Goal: Task Accomplishment & Management: Manage account settings

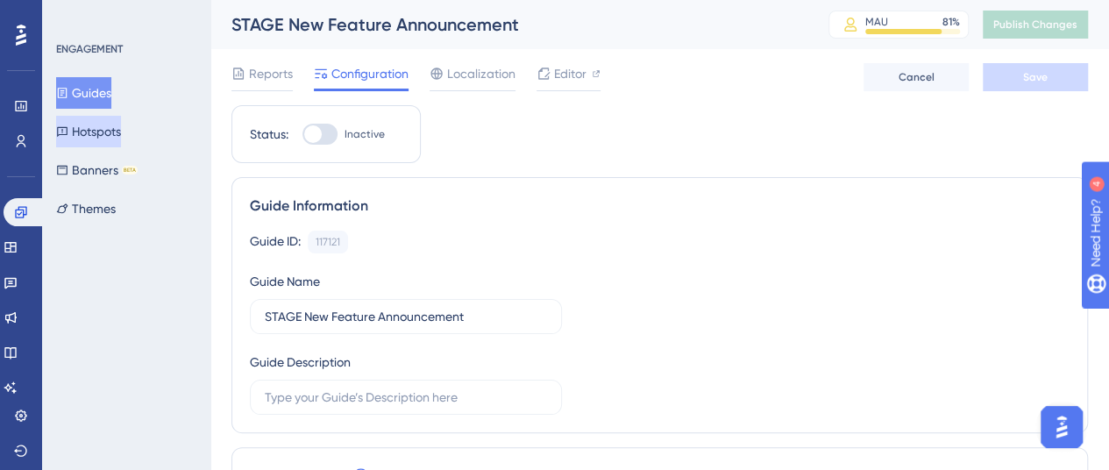
click at [107, 124] on button "Hotspots" at bounding box center [88, 132] width 65 height 32
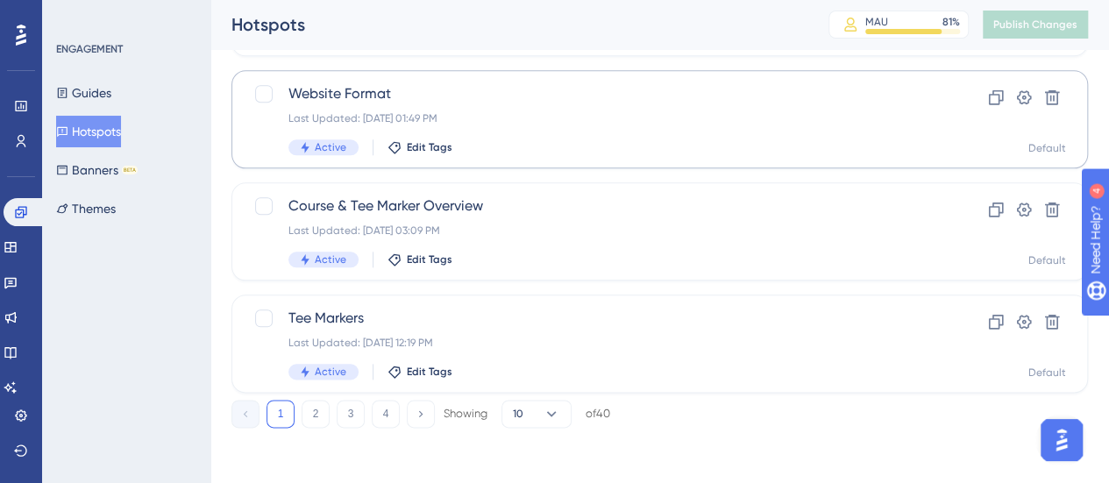
scroll to position [876, 0]
click at [314, 420] on button "2" at bounding box center [316, 414] width 28 height 28
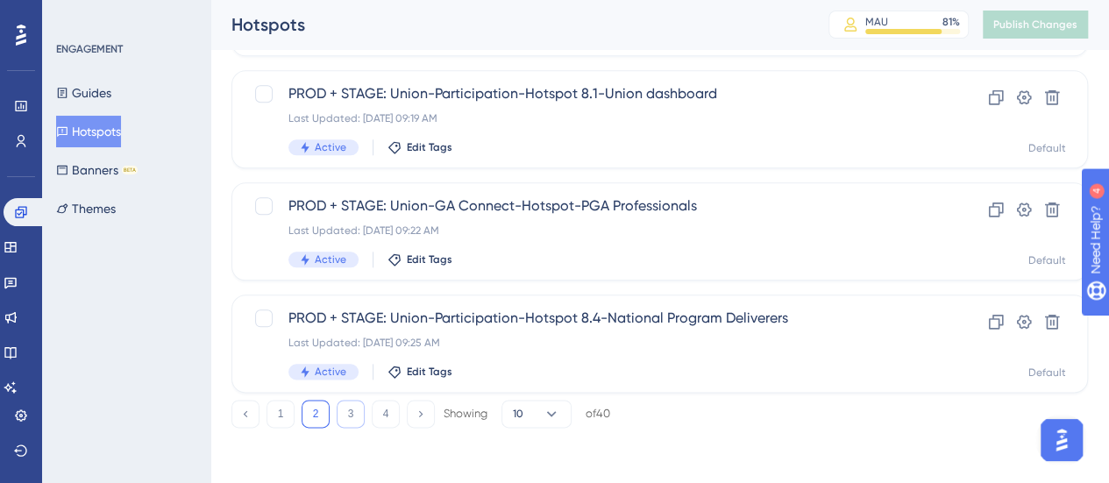
click at [344, 414] on button "3" at bounding box center [351, 414] width 28 height 28
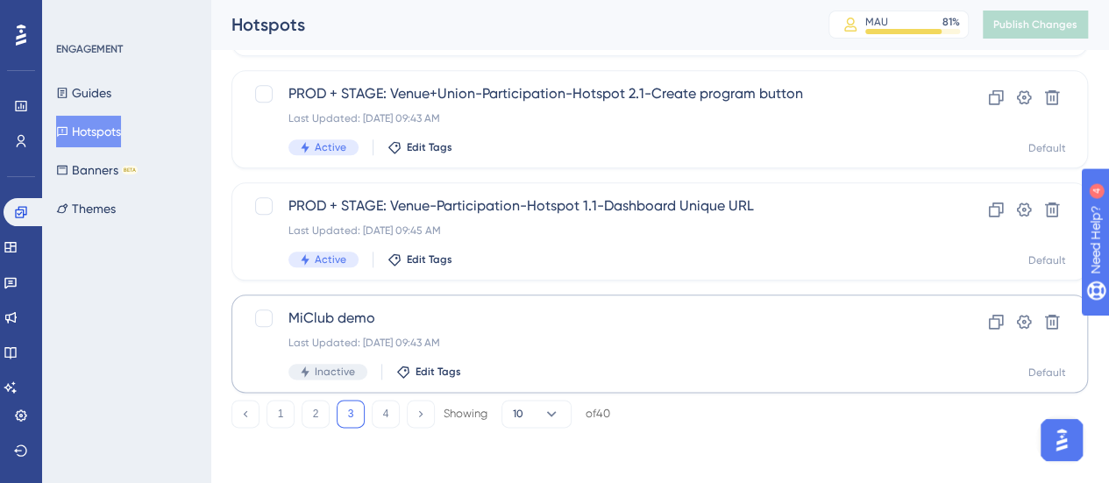
scroll to position [789, 0]
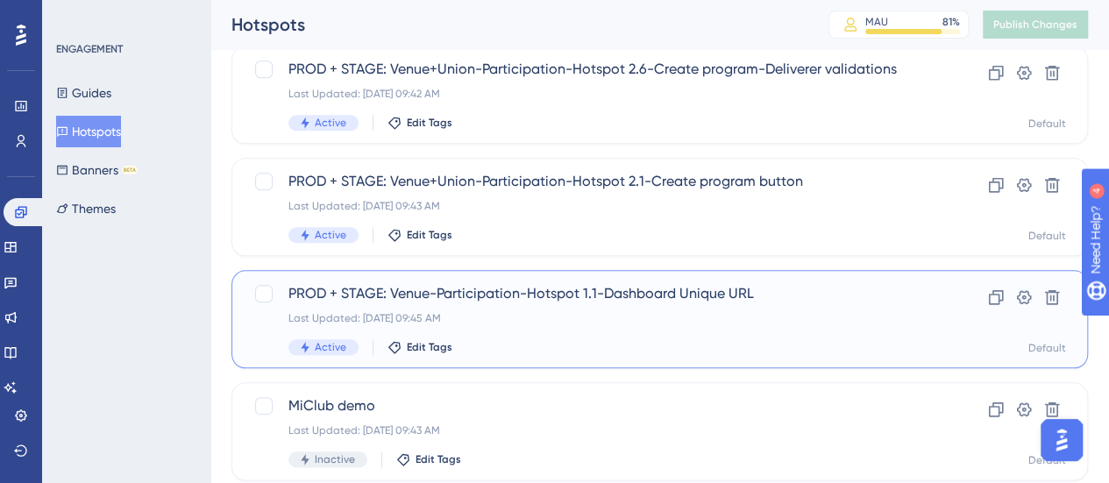
click at [616, 300] on span "PROD + STAGE: Venue-Participation-Hotspot 1.1-Dashboard Unique URL" at bounding box center [589, 293] width 602 height 21
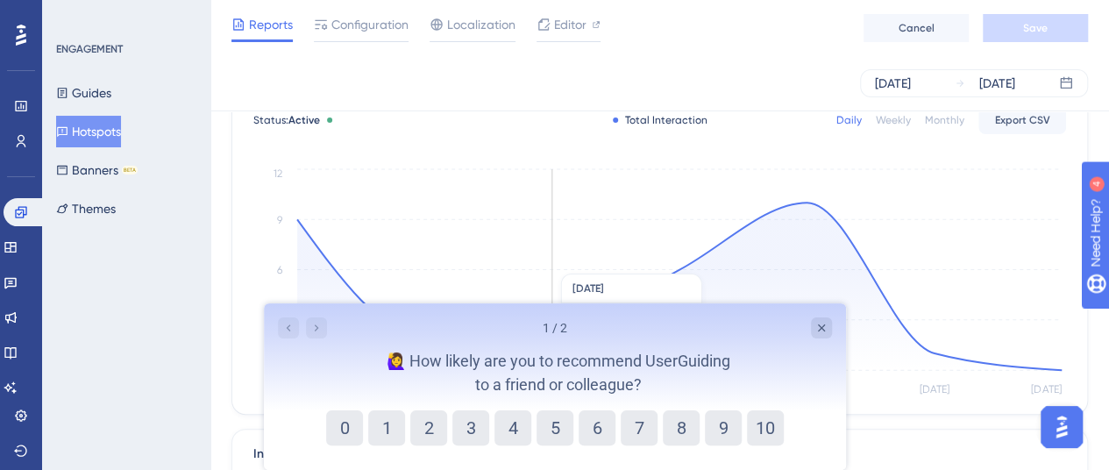
scroll to position [88, 0]
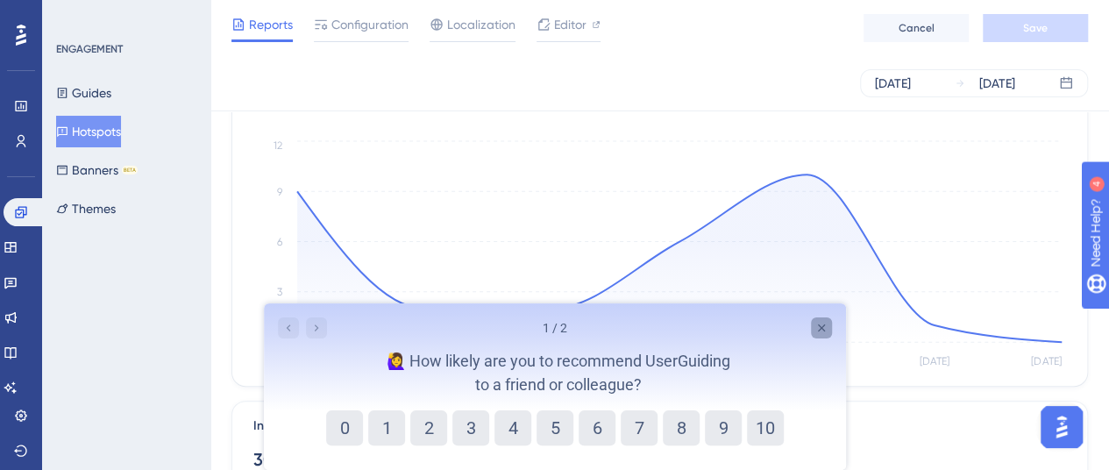
click at [815, 323] on icon "Close survey" at bounding box center [820, 328] width 14 height 14
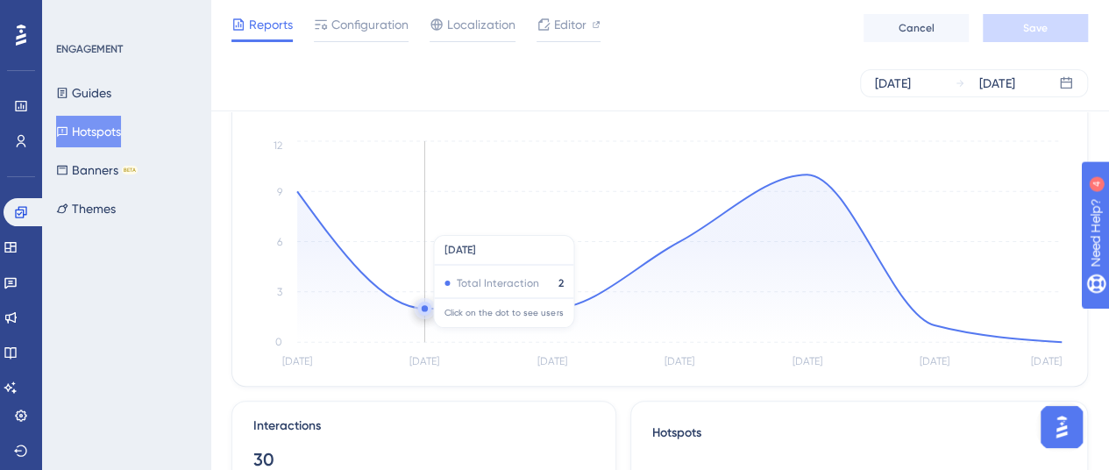
scroll to position [0, 0]
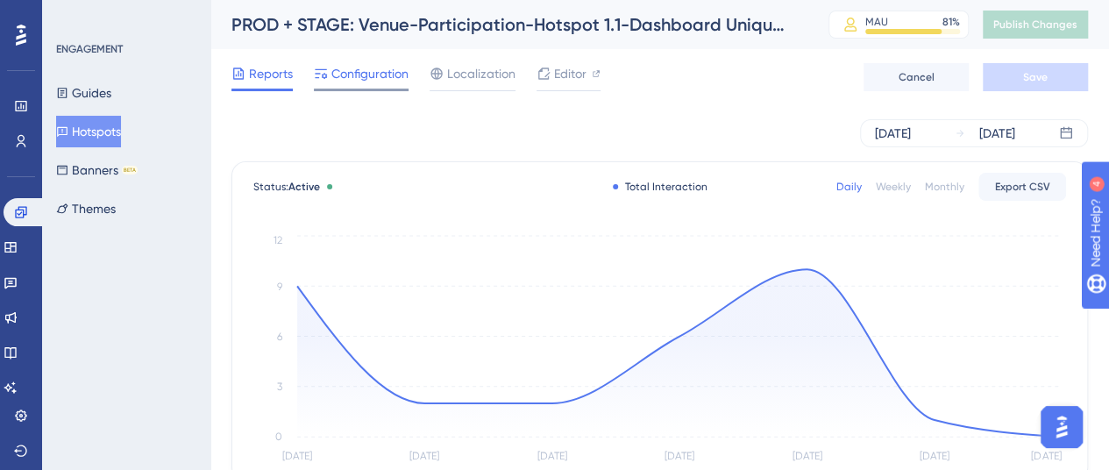
click at [378, 83] on span "Configuration" at bounding box center [369, 73] width 77 height 21
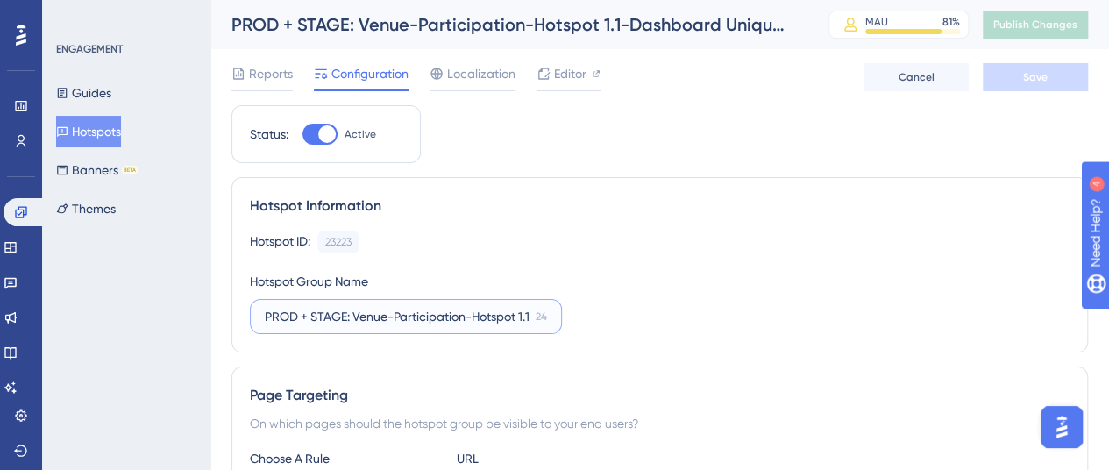
click at [395, 316] on input "PROD + STAGE: Venue-Participation-Hotspot 1.1-Dashboard Unique URL" at bounding box center [397, 316] width 264 height 19
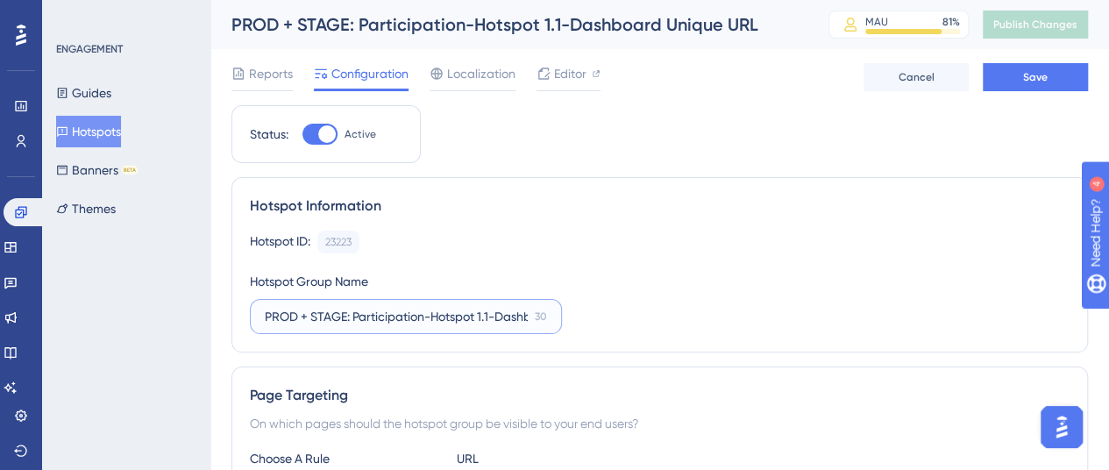
click at [424, 317] on input "PROD + STAGE: Participation-Hotspot 1.1-Dashboard Unique URL" at bounding box center [396, 316] width 263 height 19
type input "PROD + STAGE: Participation-VENUE-Hotspot 1.1-Dashboard Unique URL"
click at [739, 264] on div "Hotspot ID: 23223 Copy Hotspot Group Name PROD + STAGE: Participation-VENUE-Hot…" at bounding box center [660, 282] width 820 height 103
click at [444, 324] on input "PROD + STAGE: Participation-VENUE-Hotspot 1.1-Dashboard Unique URL" at bounding box center [397, 316] width 264 height 19
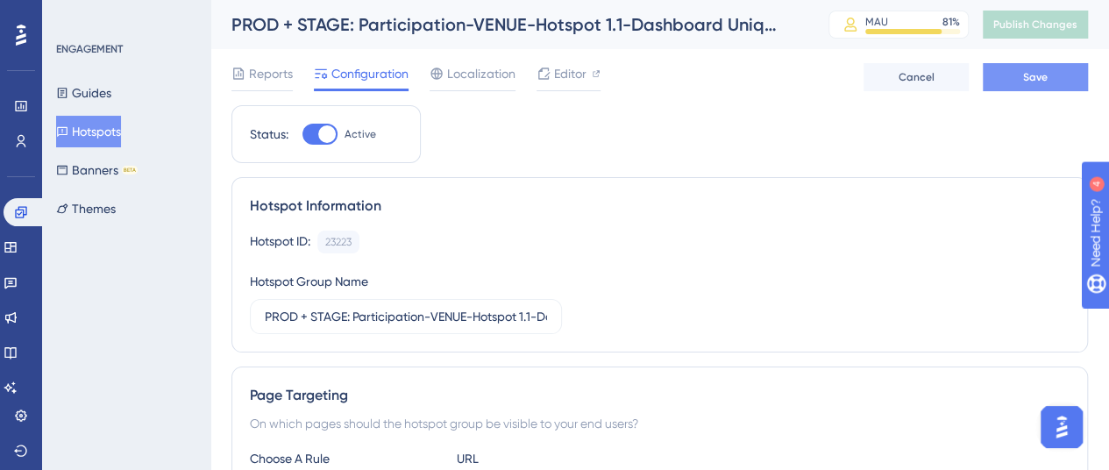
click at [1039, 72] on span "Save" at bounding box center [1035, 77] width 25 height 14
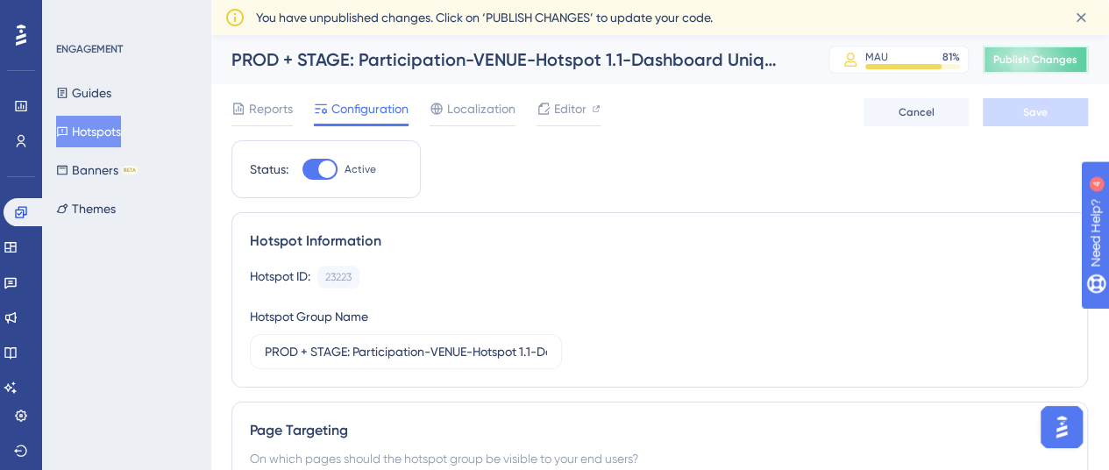
click at [1054, 53] on span "Publish Changes" at bounding box center [1035, 60] width 84 height 14
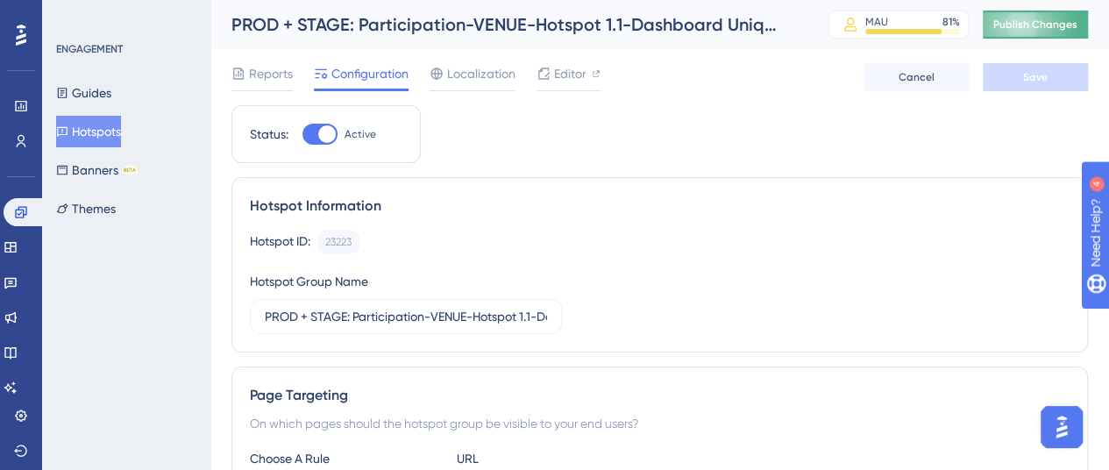
click at [1050, 25] on span "Publish Changes" at bounding box center [1035, 25] width 84 height 14
click at [110, 134] on button "Hotspots" at bounding box center [88, 132] width 65 height 32
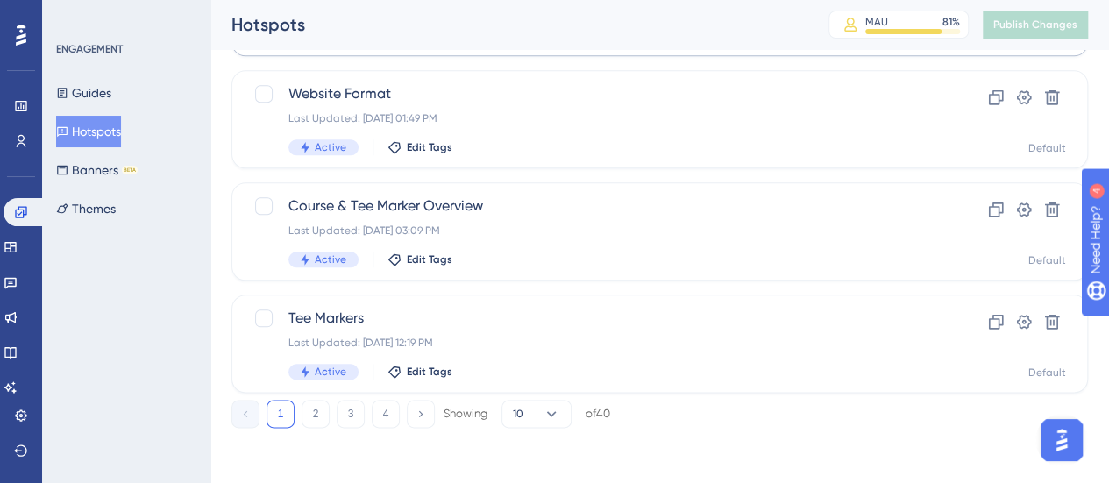
scroll to position [876, 0]
click at [314, 416] on button "2" at bounding box center [316, 414] width 28 height 28
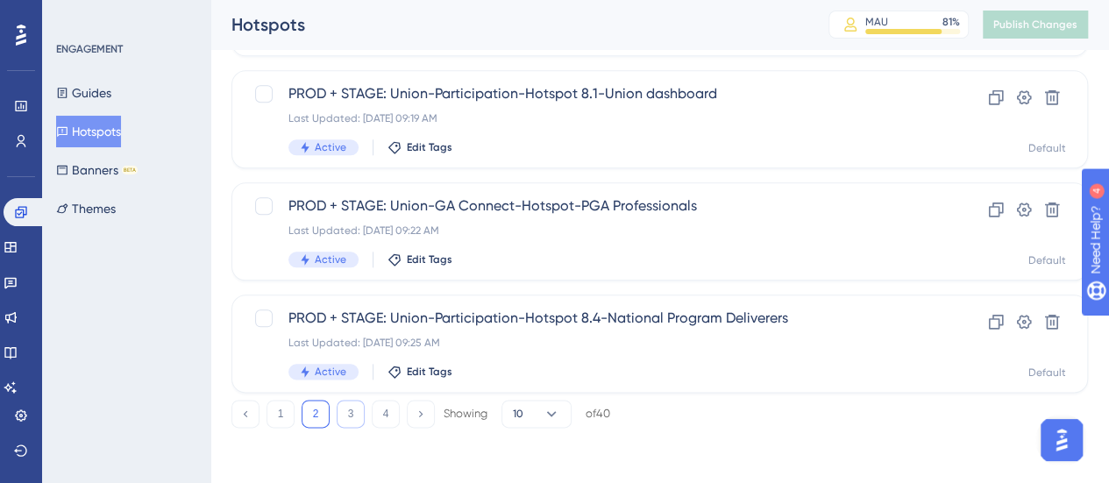
click at [360, 416] on button "3" at bounding box center [351, 414] width 28 height 28
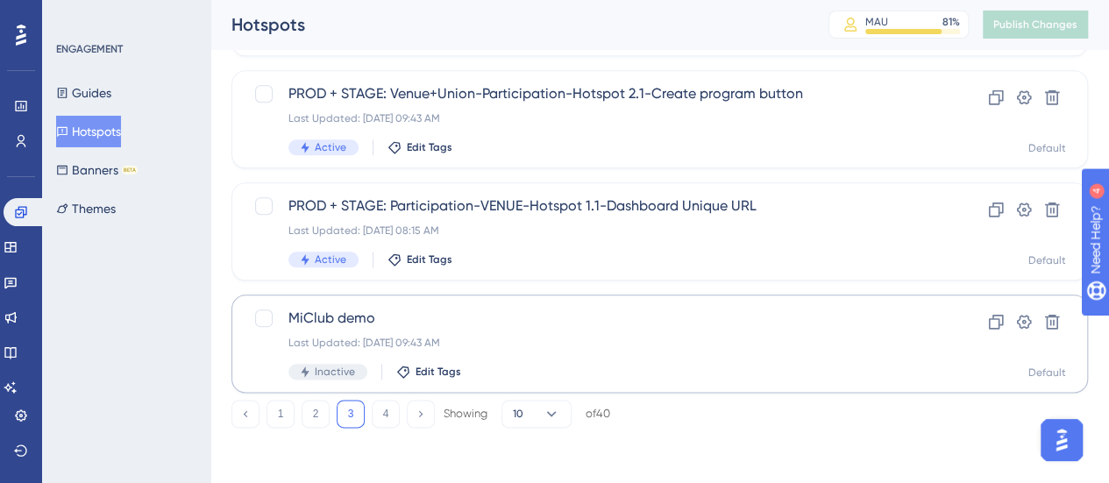
scroll to position [789, 0]
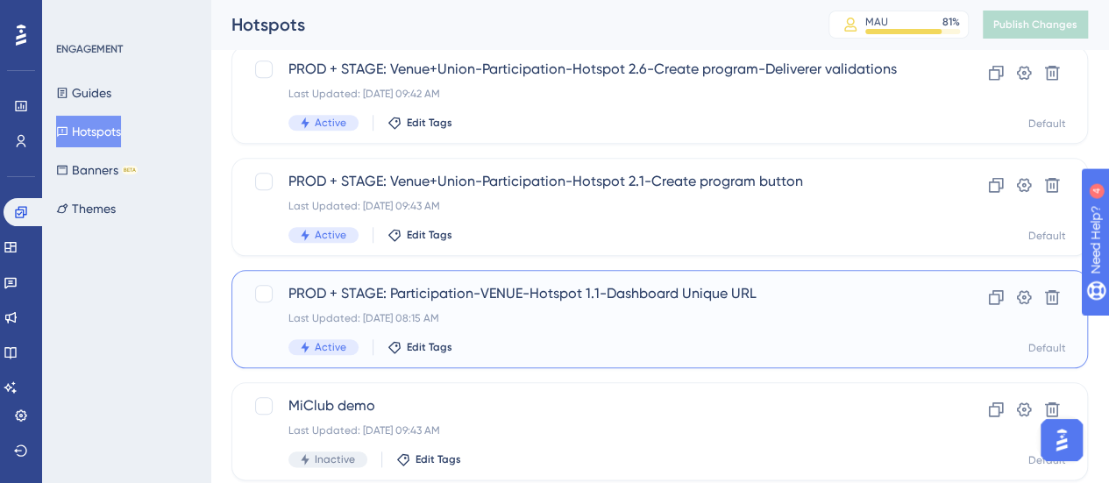
click at [559, 301] on span "PROD + STAGE: Participation-VENUE-Hotspot 1.1-Dashboard Unique URL" at bounding box center [589, 293] width 602 height 21
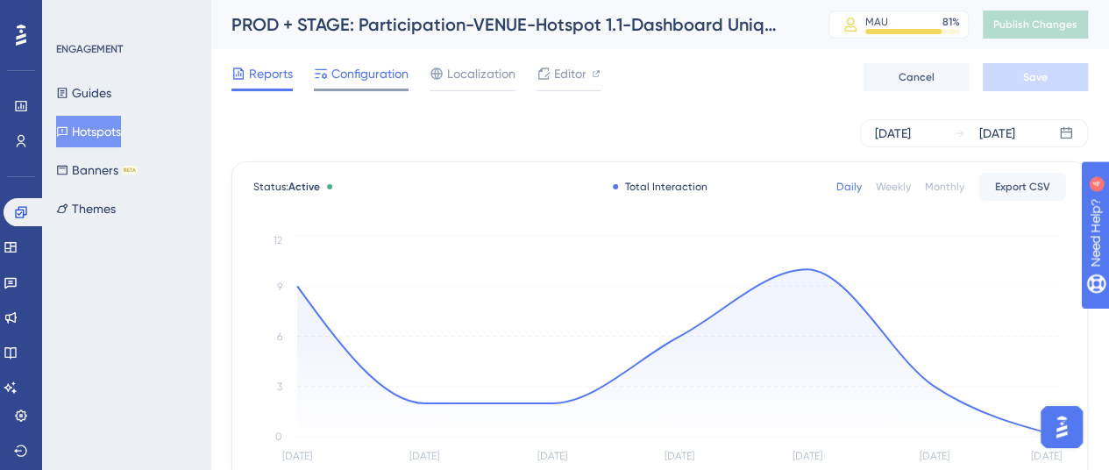
click at [365, 81] on span "Configuration" at bounding box center [369, 73] width 77 height 21
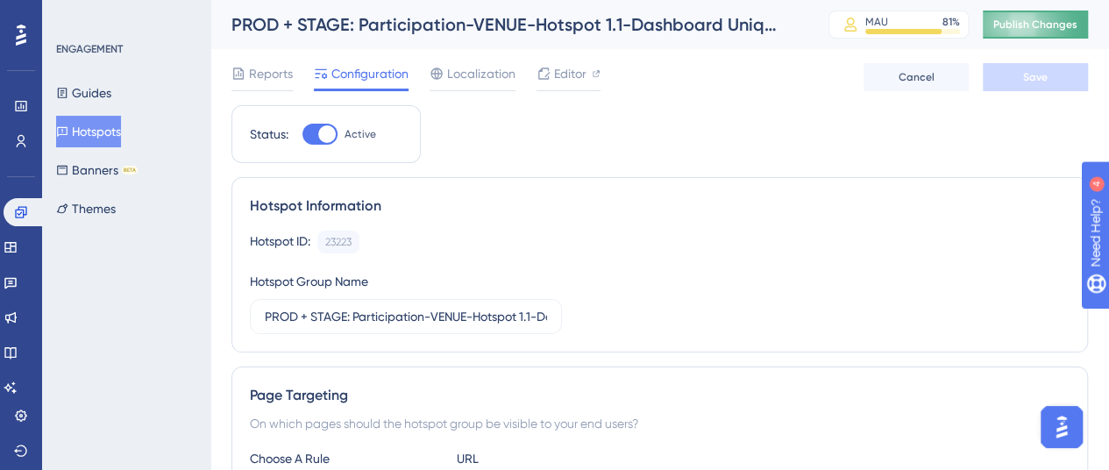
click at [1048, 25] on span "Publish Changes" at bounding box center [1035, 25] width 84 height 14
click at [100, 128] on button "Hotspots" at bounding box center [88, 132] width 65 height 32
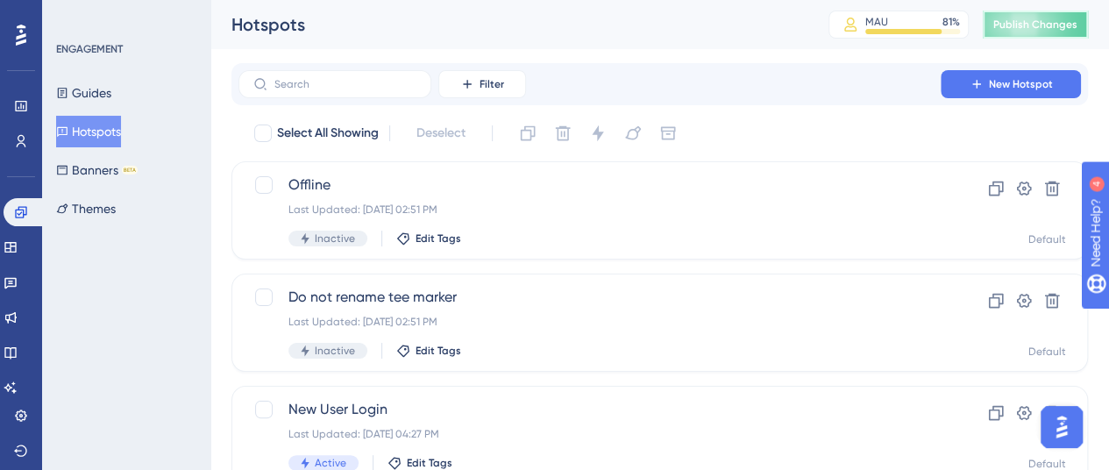
click at [1031, 24] on span "Publish Changes" at bounding box center [1035, 25] width 84 height 14
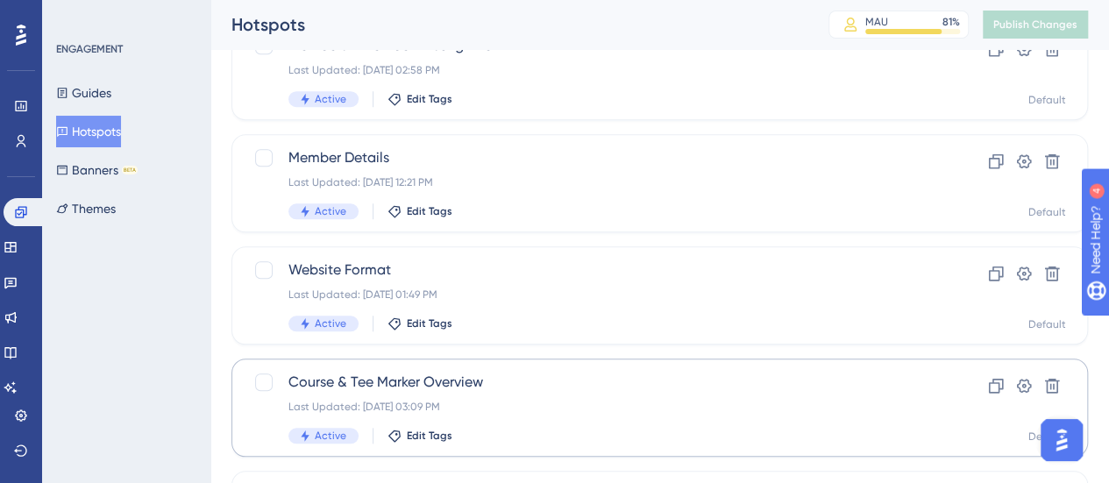
scroll to position [876, 0]
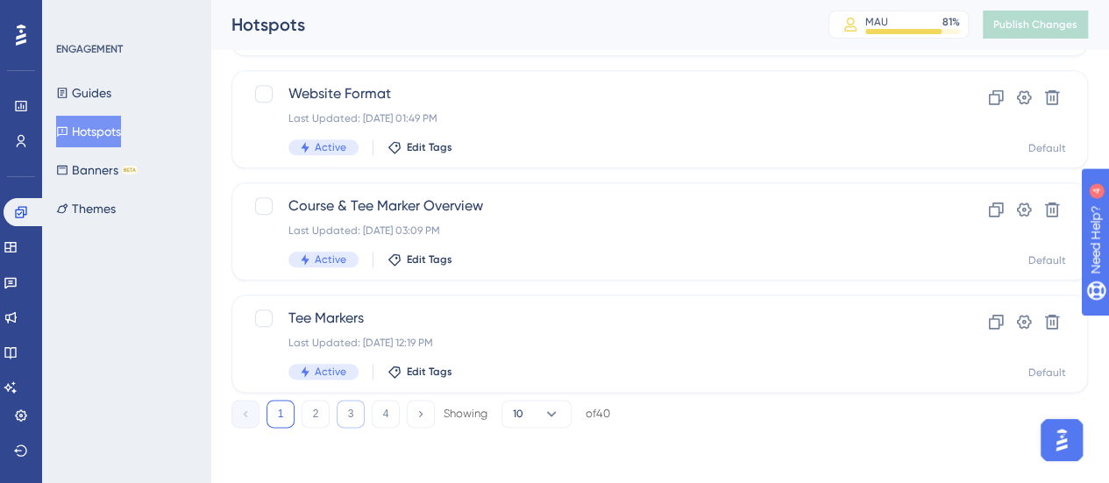
click at [355, 409] on button "3" at bounding box center [351, 414] width 28 height 28
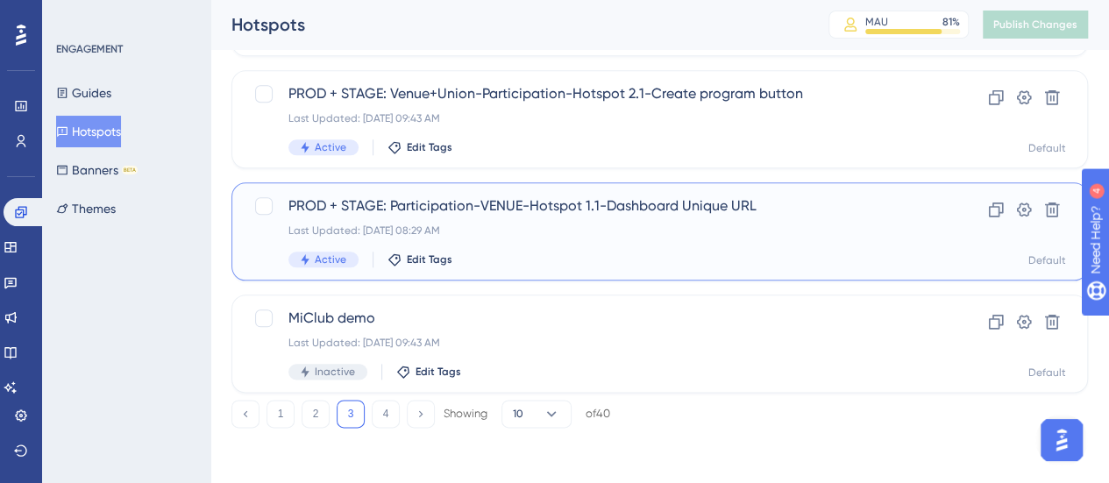
click at [680, 202] on span "PROD + STAGE: Participation-VENUE-Hotspot 1.1-Dashboard Unique URL" at bounding box center [589, 205] width 602 height 21
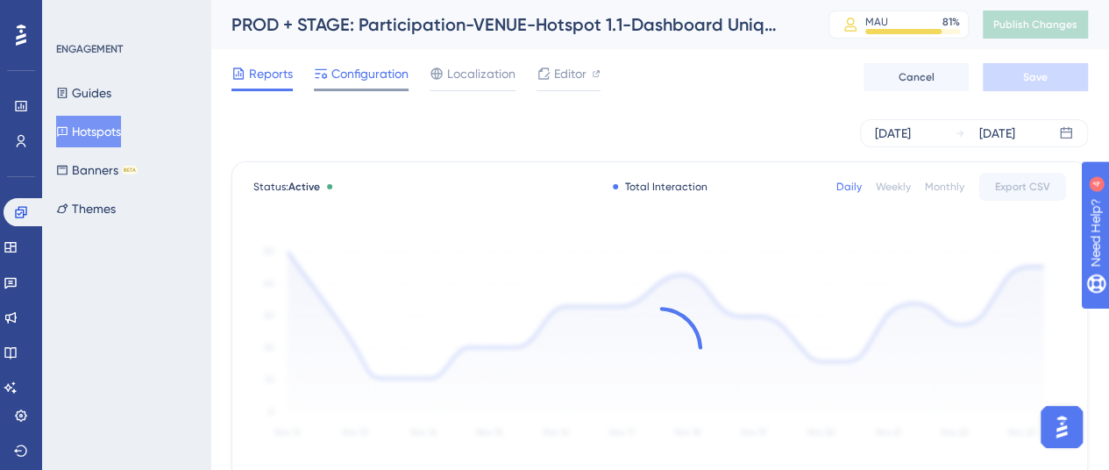
click at [346, 69] on span "Configuration" at bounding box center [369, 73] width 77 height 21
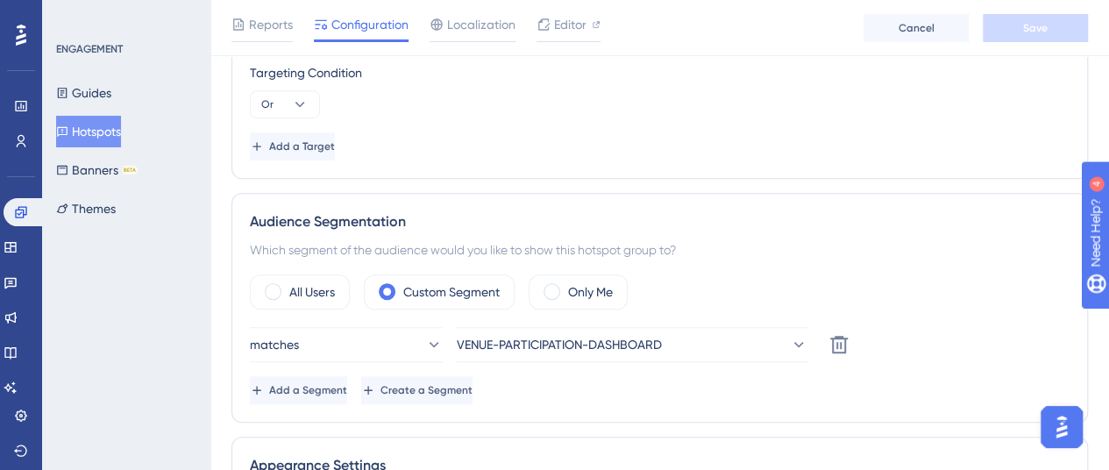
scroll to position [614, 0]
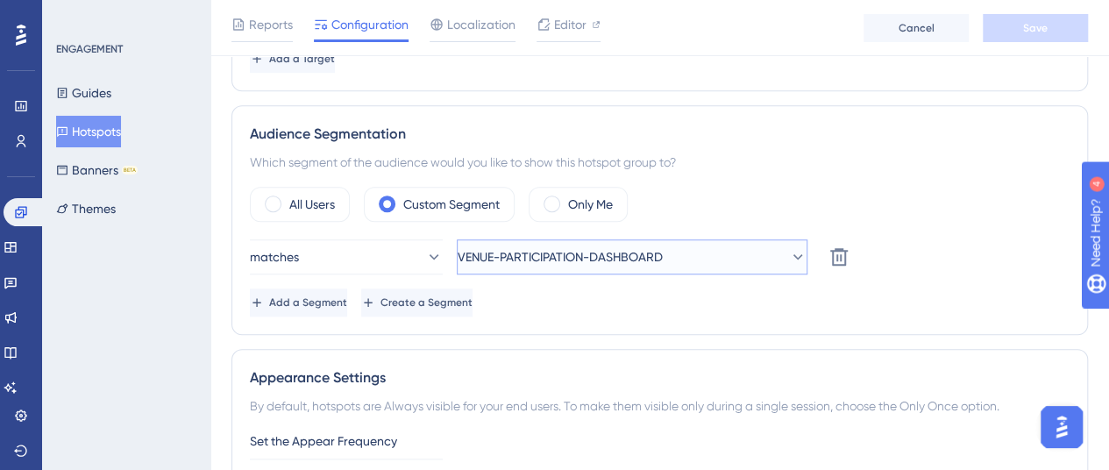
click at [541, 254] on span "VENUE-PARTICIPATION-DASHBOARD" at bounding box center [560, 256] width 205 height 21
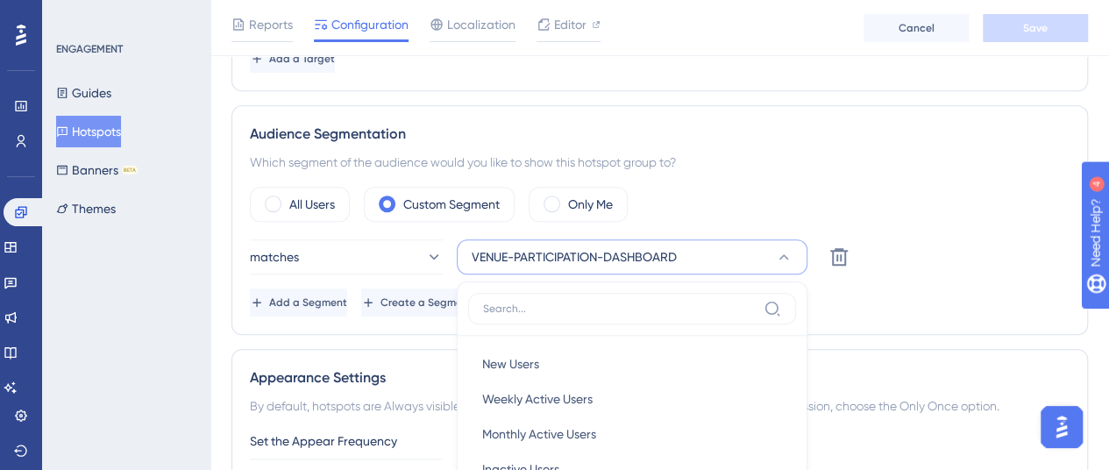
scroll to position [833, 0]
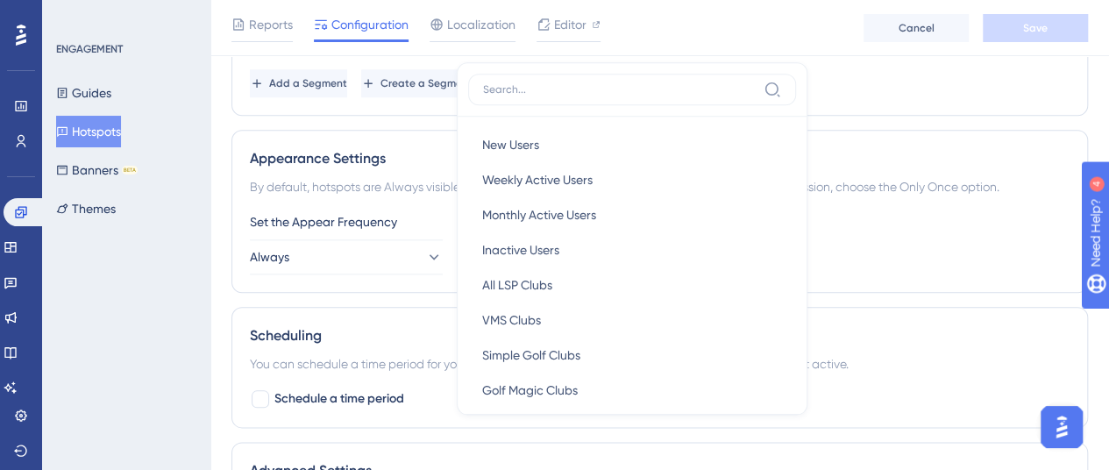
click at [838, 92] on div "Add a Segment Create a Segment" at bounding box center [660, 83] width 820 height 28
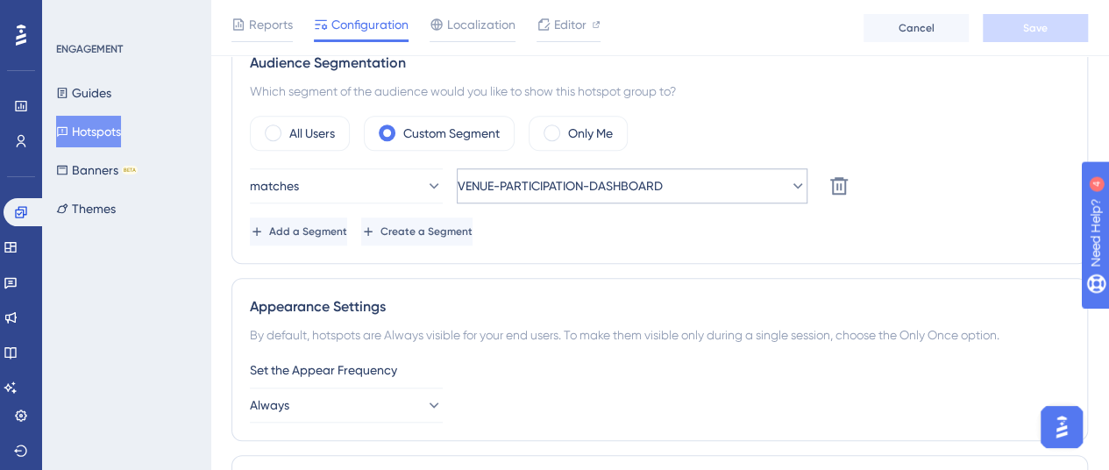
scroll to position [657, 0]
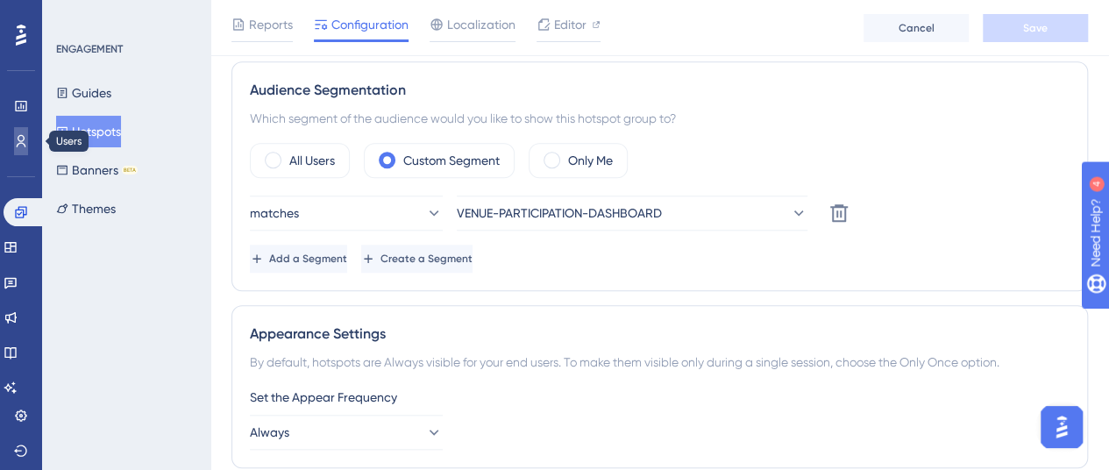
click at [27, 139] on icon at bounding box center [21, 141] width 14 height 14
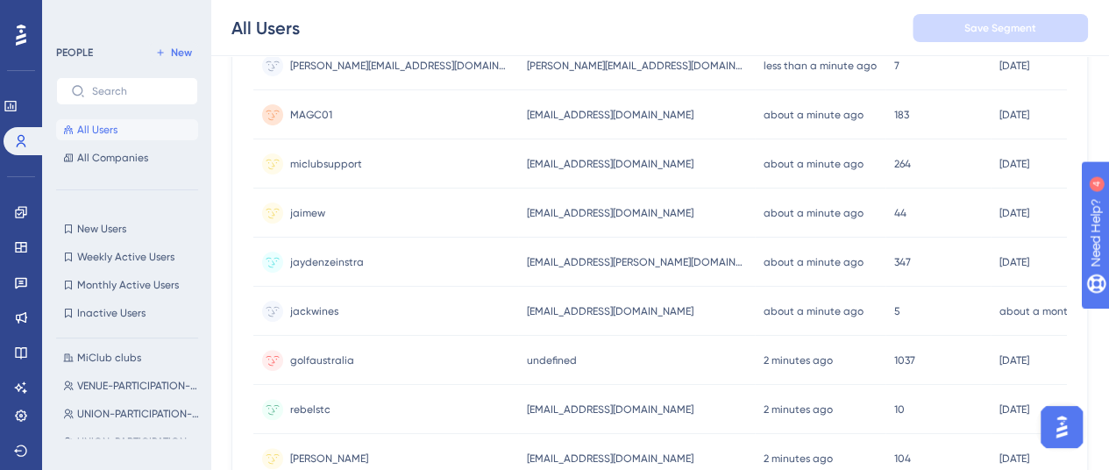
scroll to position [438, 0]
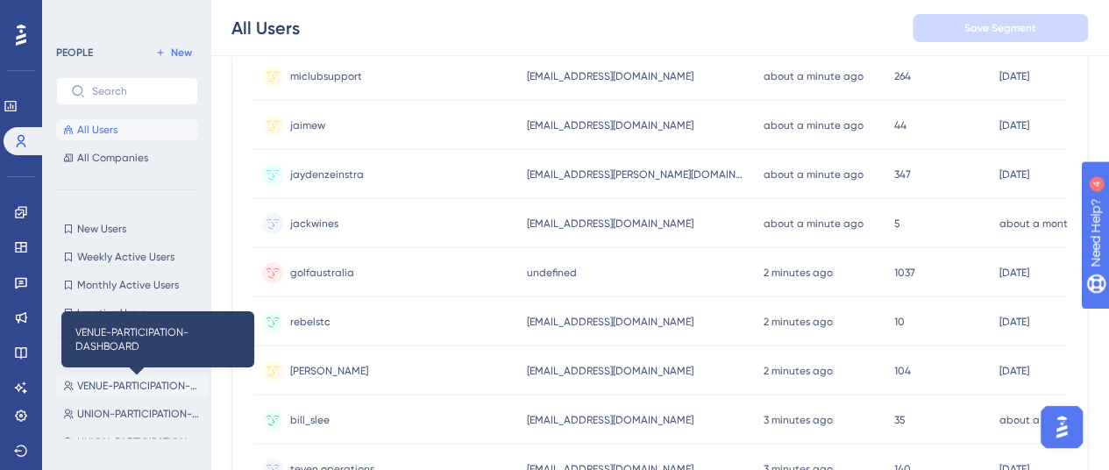
click at [138, 386] on span "VENUE-PARTICIPATION-DASHBOARD" at bounding box center [139, 386] width 124 height 14
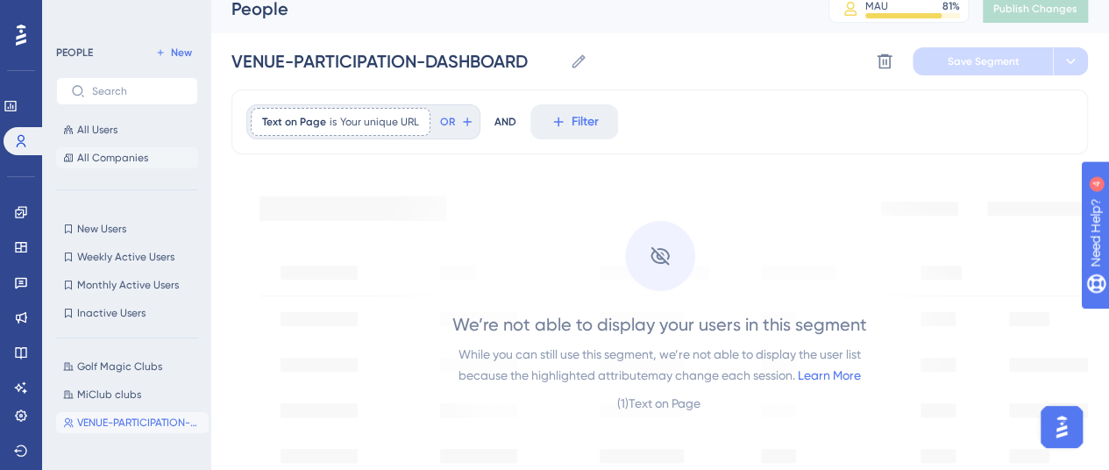
scroll to position [0, 0]
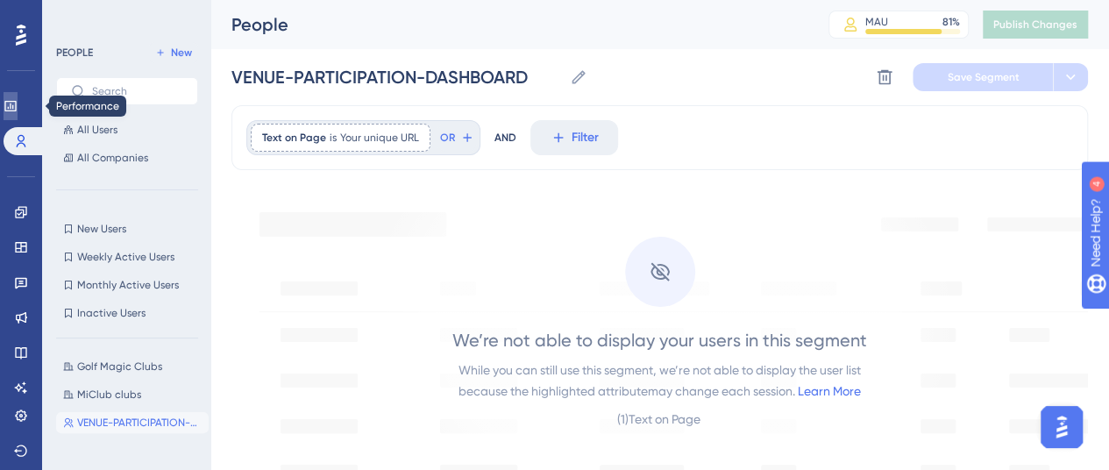
click at [16, 101] on icon at bounding box center [9, 106] width 11 height 11
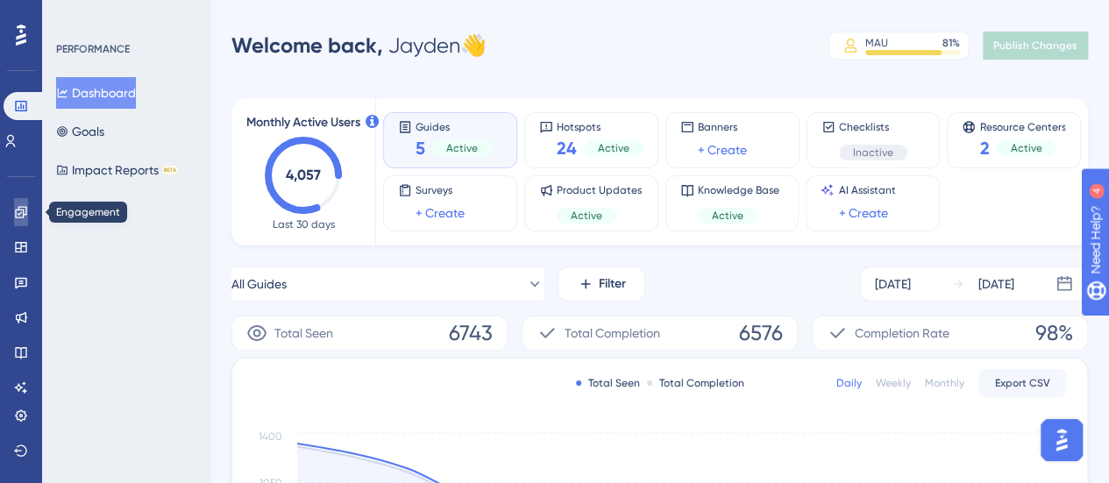
click at [19, 218] on icon at bounding box center [21, 212] width 14 height 14
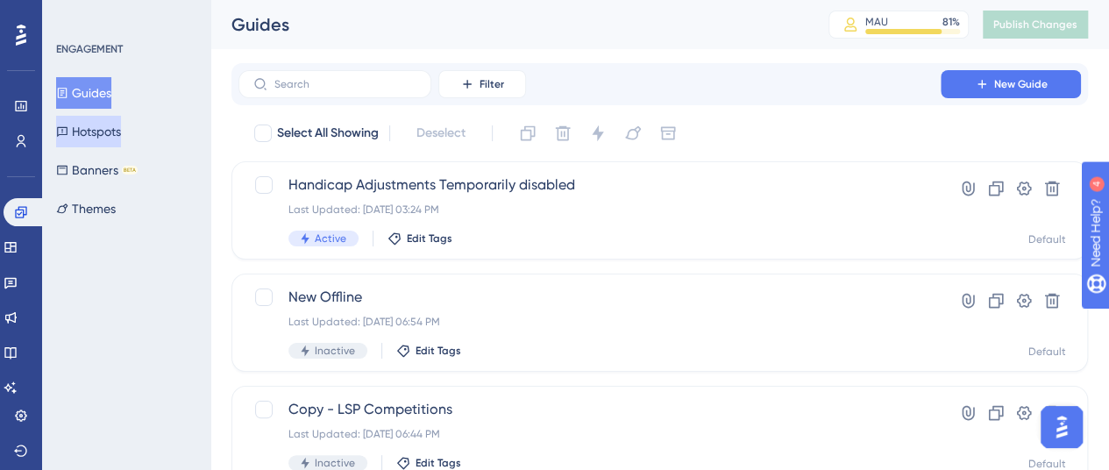
click at [107, 133] on button "Hotspots" at bounding box center [88, 132] width 65 height 32
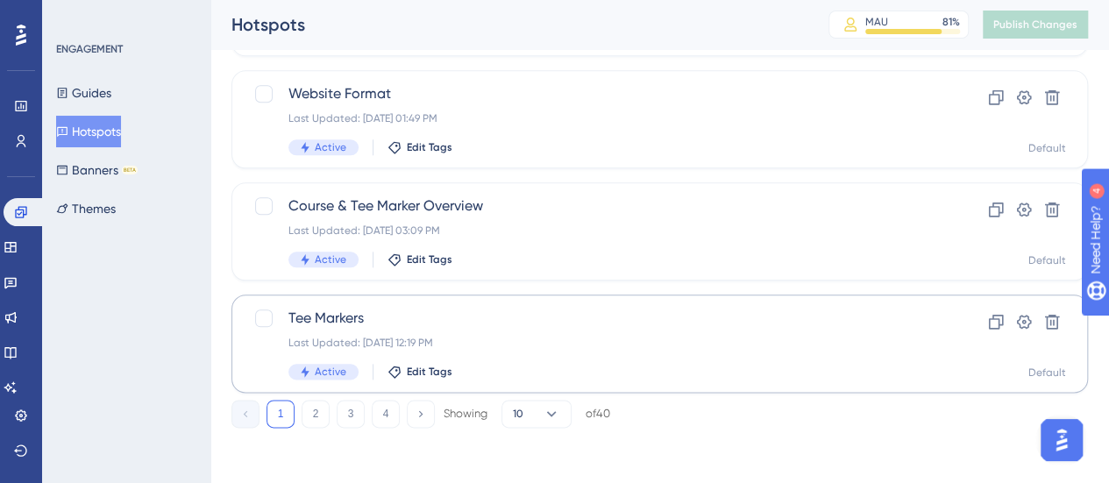
scroll to position [876, 0]
click at [318, 406] on button "2" at bounding box center [316, 414] width 28 height 28
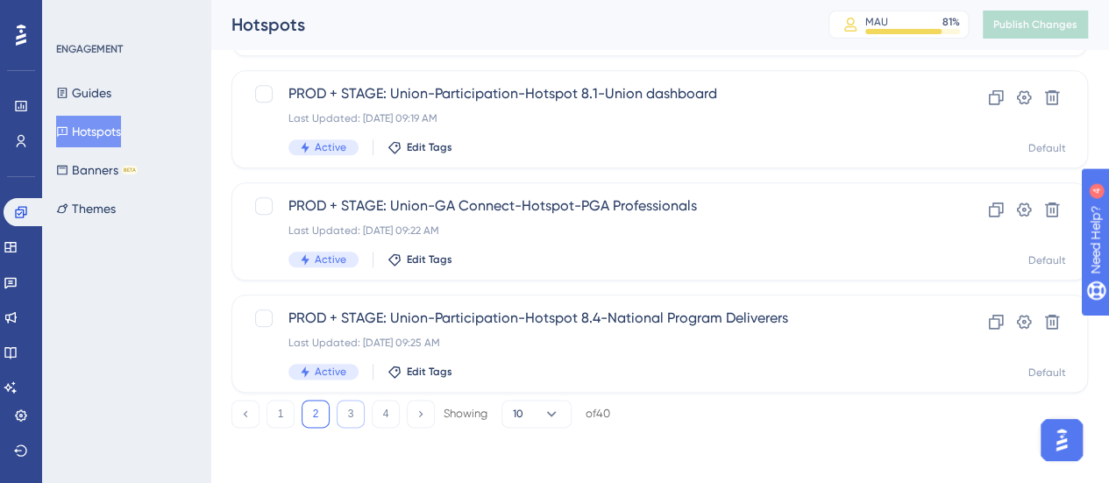
click at [341, 407] on button "3" at bounding box center [351, 414] width 28 height 28
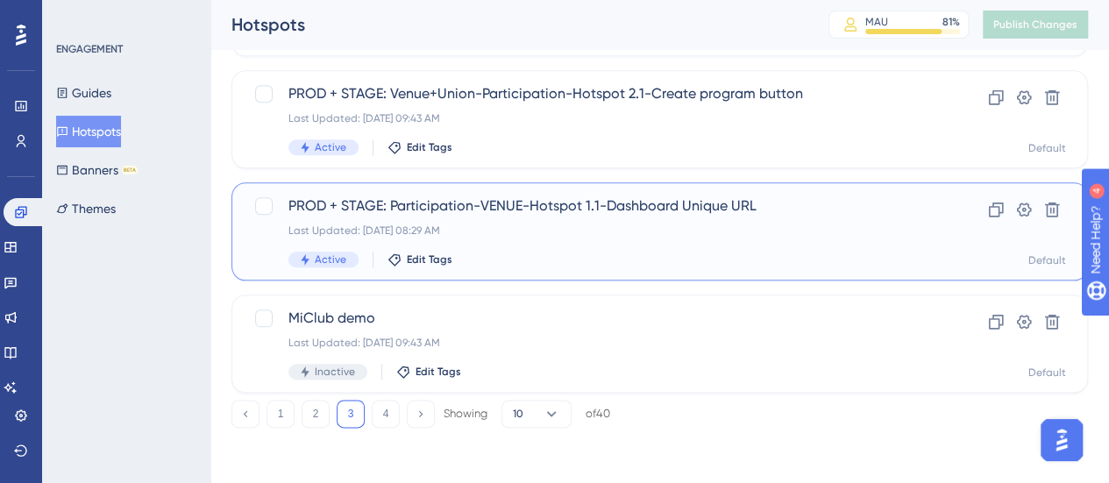
drag, startPoint x: 750, startPoint y: 204, endPoint x: 663, endPoint y: 204, distance: 87.6
click at [663, 204] on span "PROD + STAGE: Participation-VENUE-Hotspot 1.1-Dashboard Unique URL" at bounding box center [589, 205] width 602 height 21
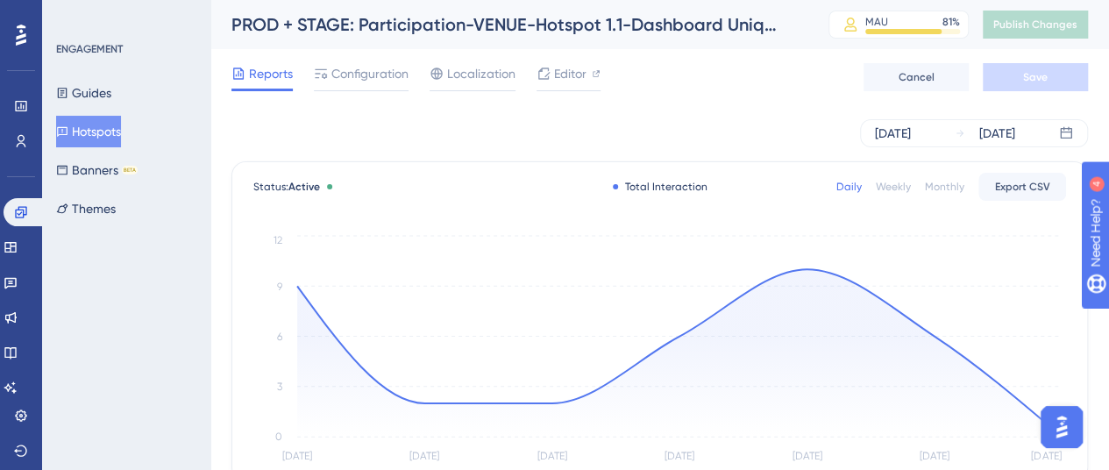
click at [607, 22] on div "PROD + STAGE: Participation-VENUE-Hotspot 1.1-Dashboard Unique URL" at bounding box center [507, 24] width 553 height 25
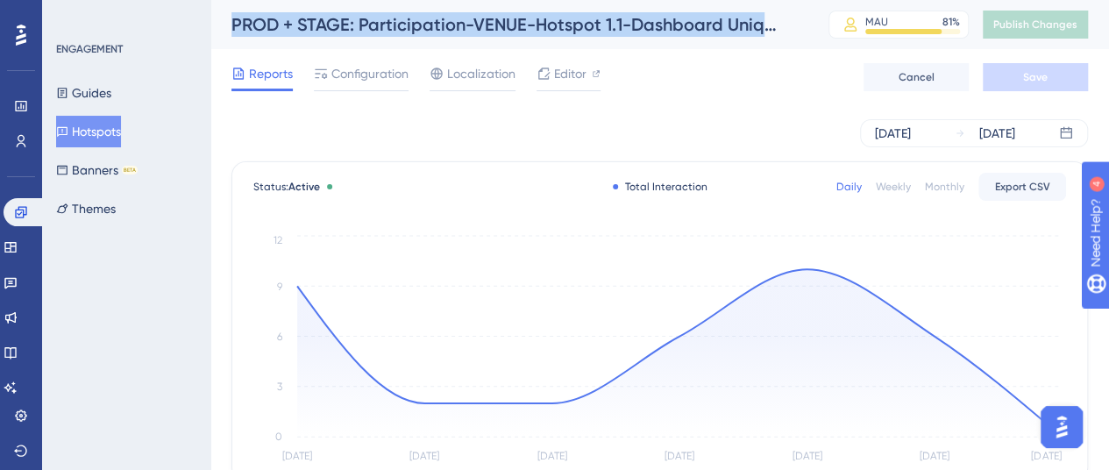
click at [607, 22] on div "PROD + STAGE: Participation-VENUE-Hotspot 1.1-Dashboard Unique URL" at bounding box center [507, 24] width 553 height 25
copy div "PROD + STAGE: Participation-VENUE-Hotspot 1.1-Dashboard Unique URL"
click at [98, 131] on button "Hotspots" at bounding box center [88, 132] width 65 height 32
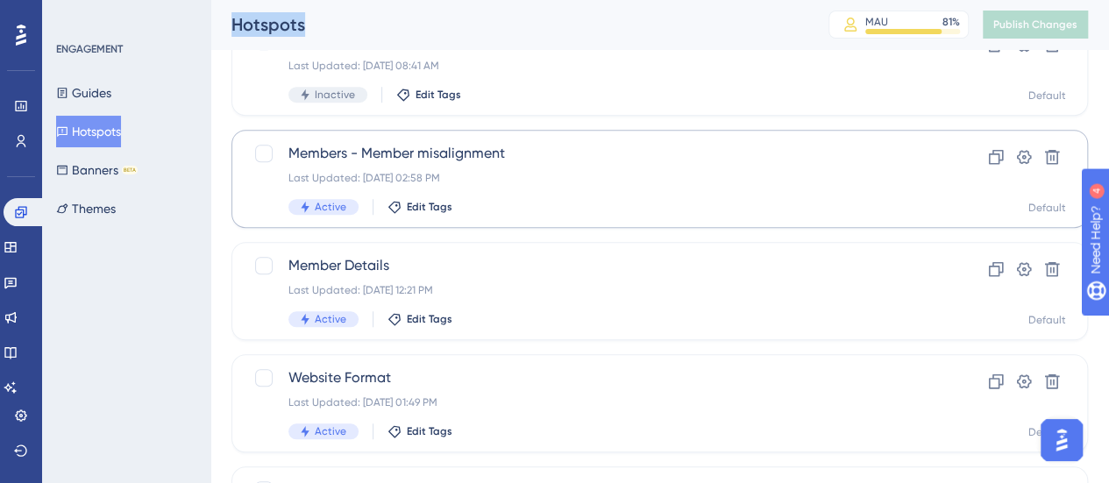
scroll to position [876, 0]
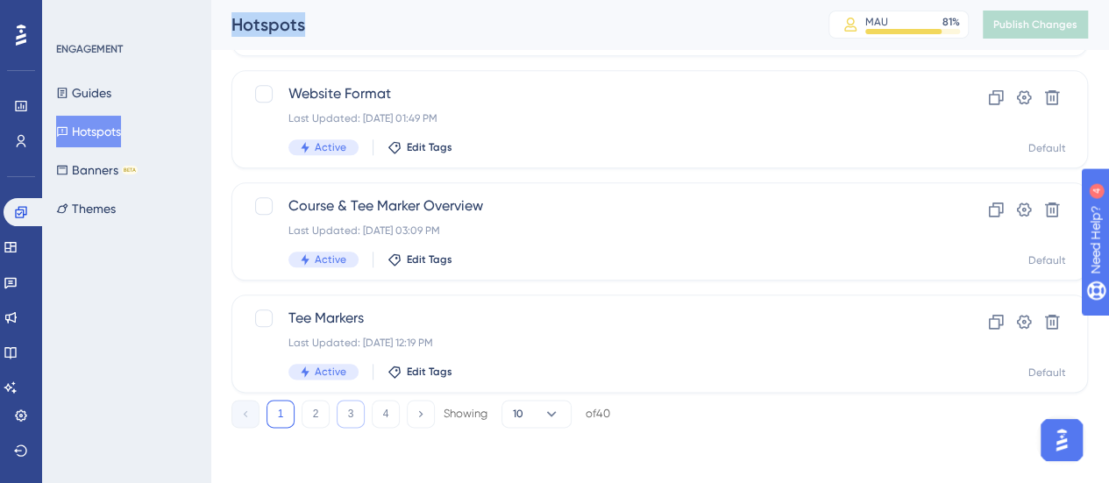
click at [344, 407] on button "3" at bounding box center [351, 414] width 28 height 28
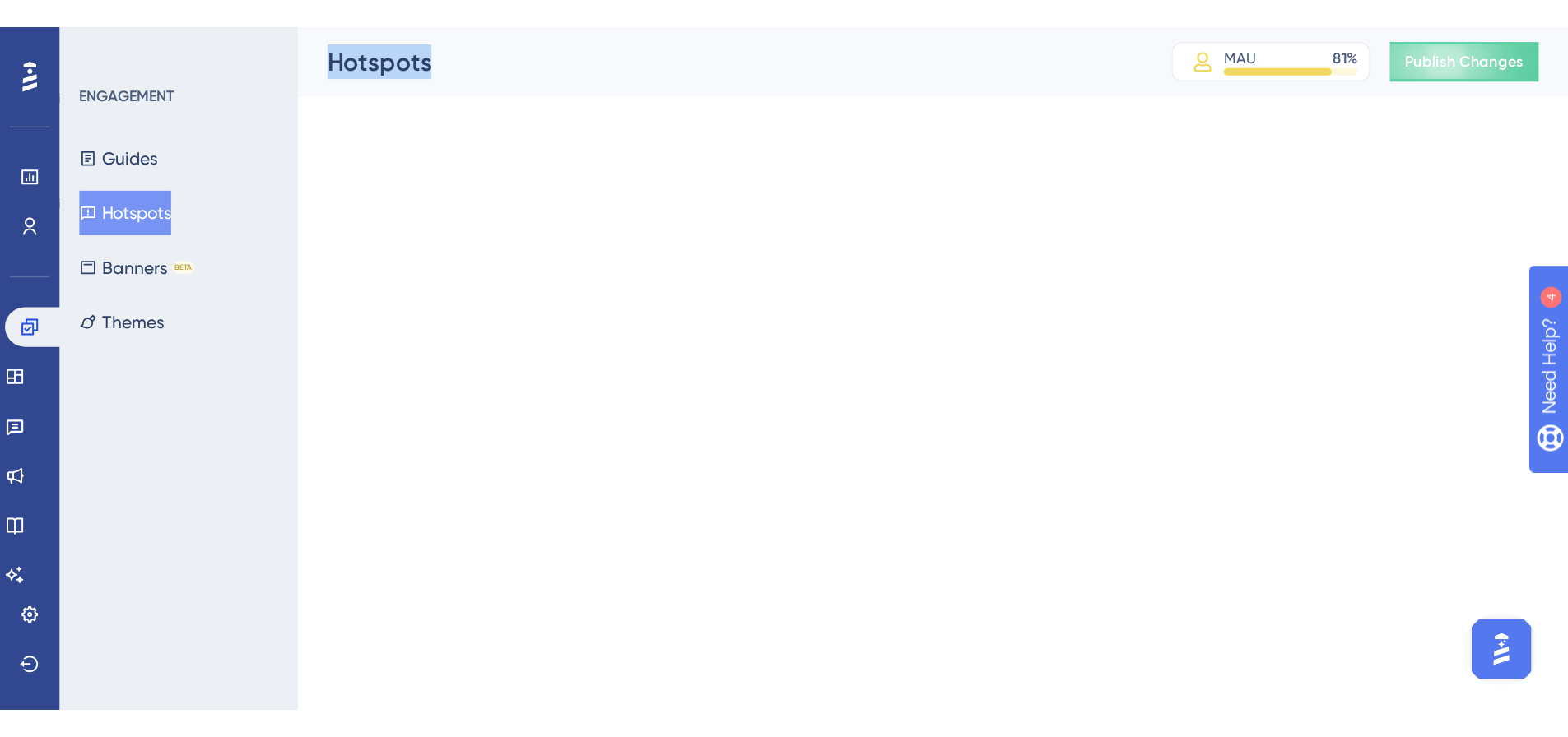
scroll to position [0, 0]
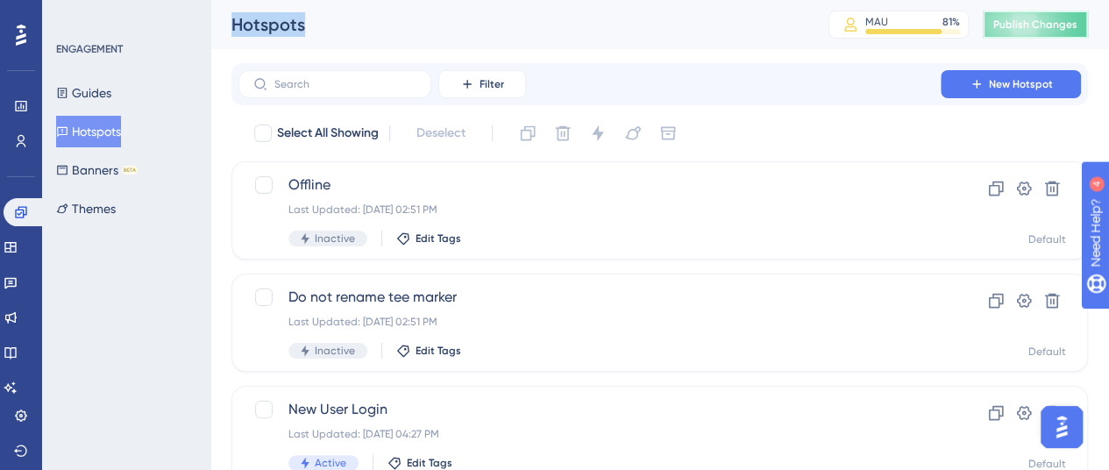
click at [1031, 27] on span "Publish Changes" at bounding box center [1035, 25] width 84 height 14
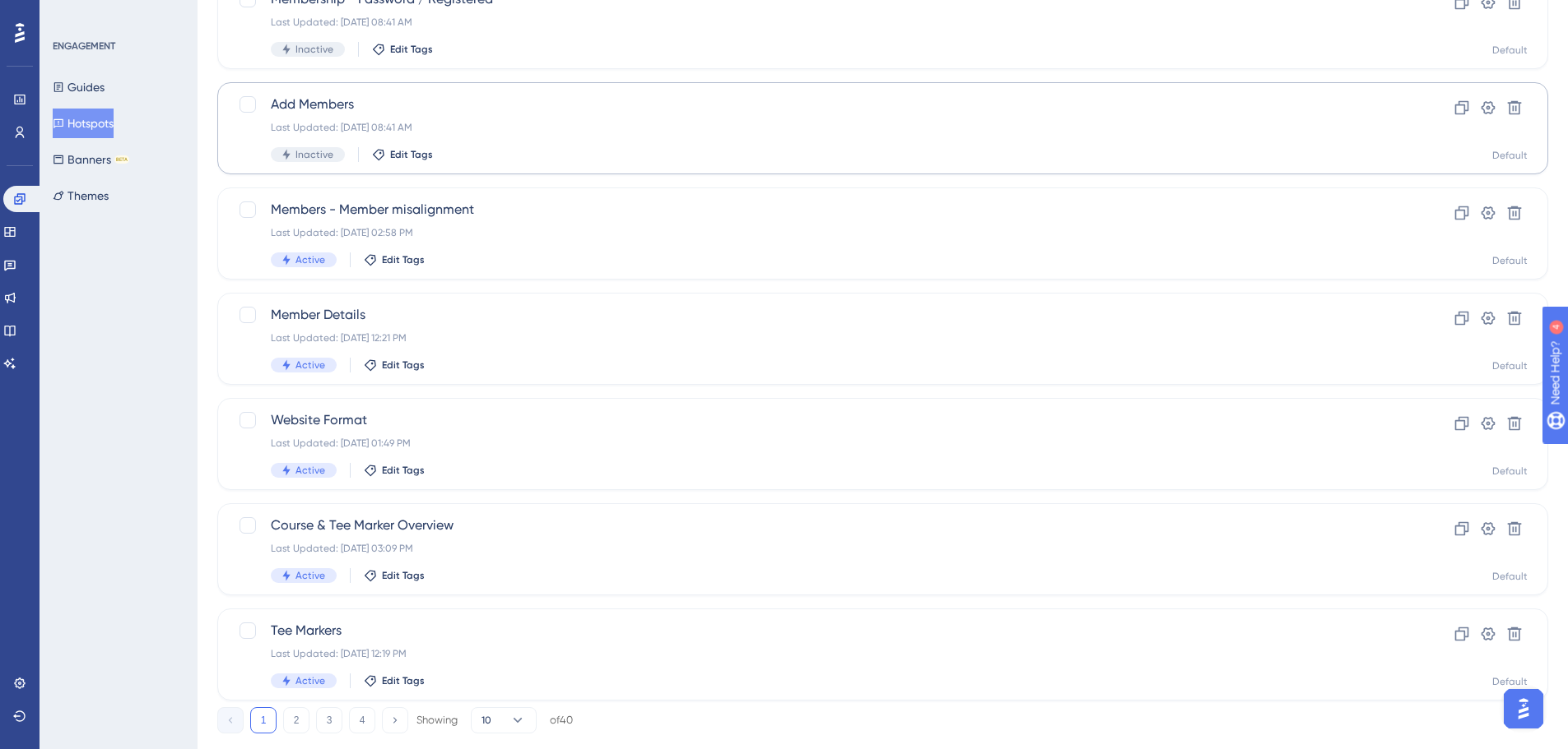
scroll to position [527, 0]
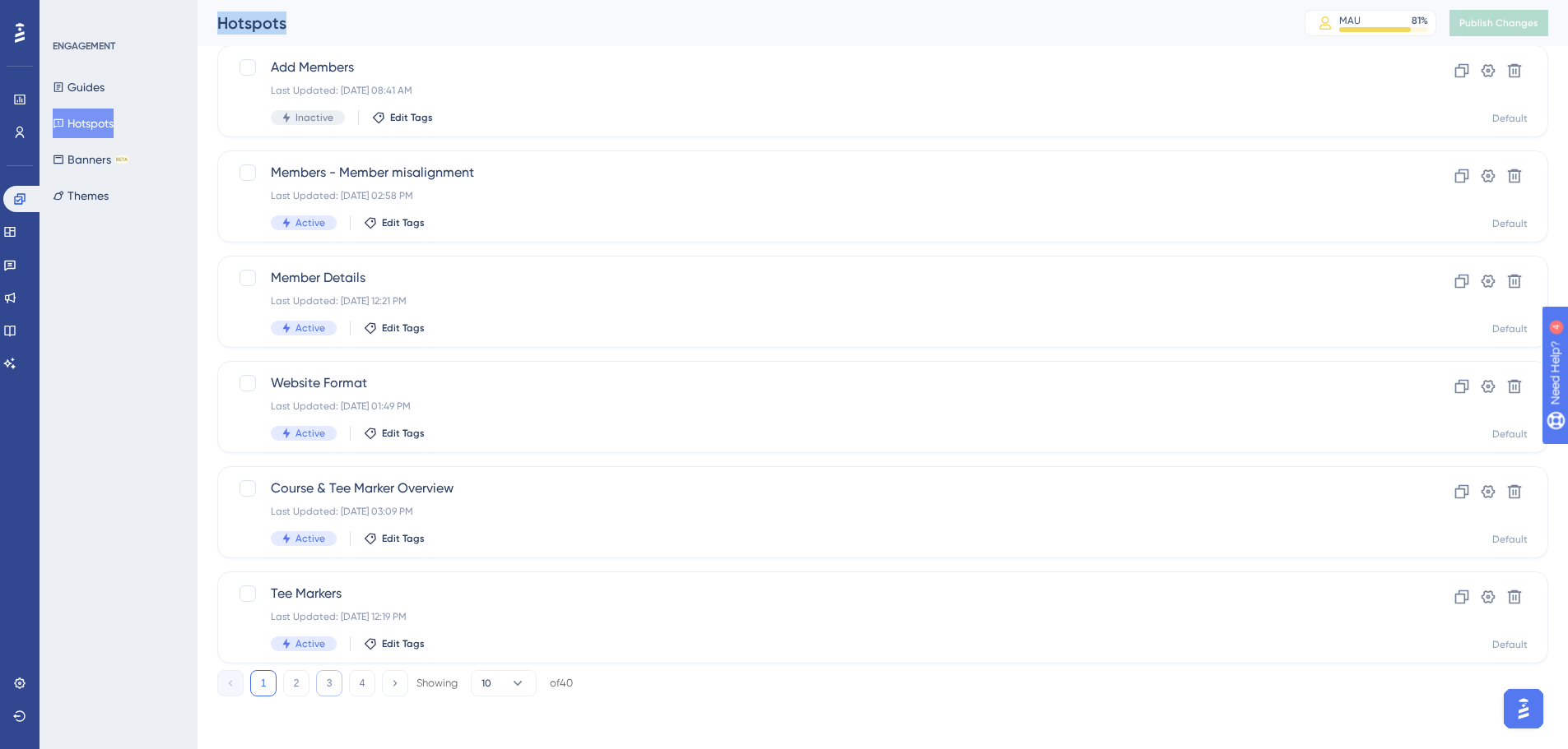
click at [334, 440] on button "3" at bounding box center [330, 683] width 26 height 26
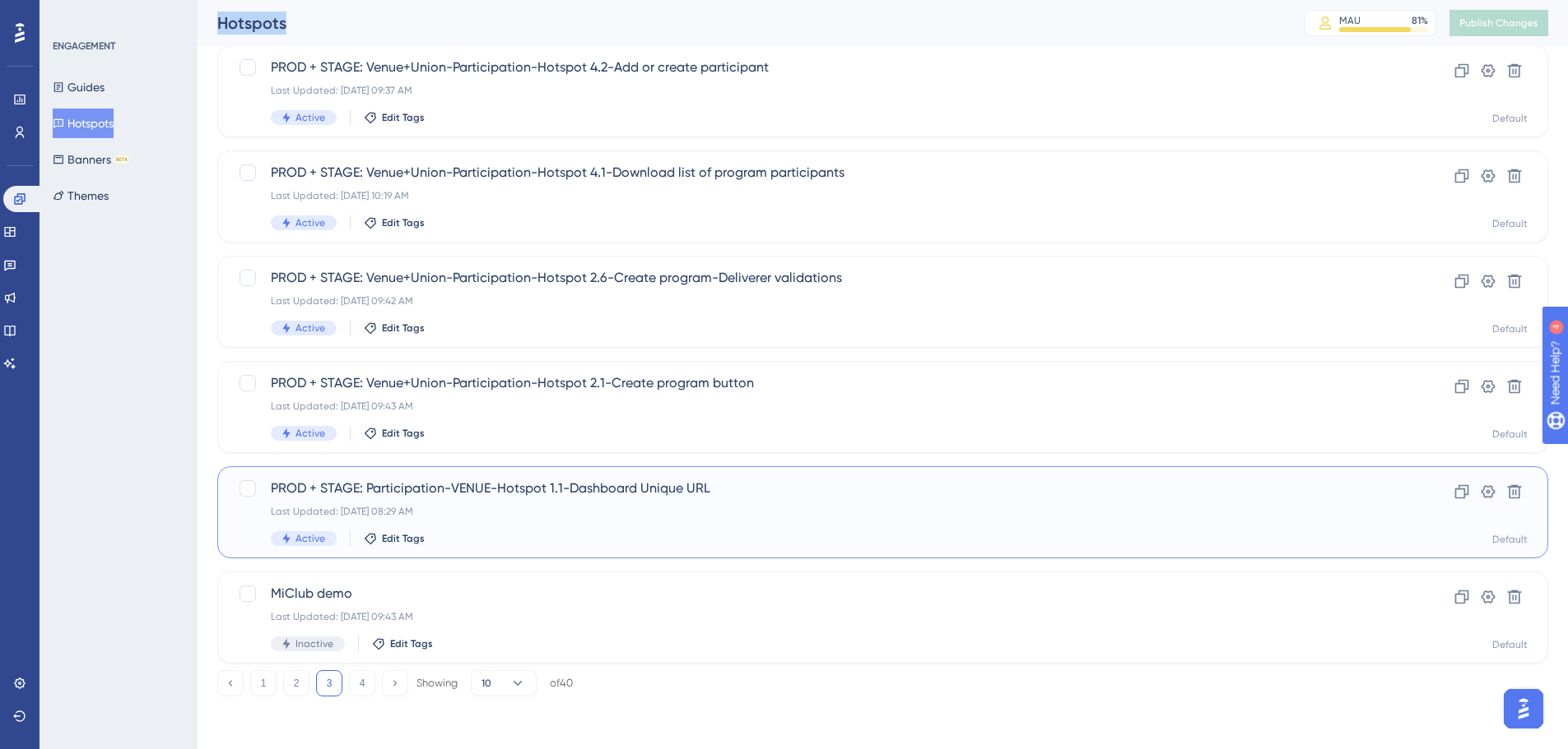
click at [543, 440] on span "PROD + STAGE: Participation-VENUE-Hotspot 1.1-Dashboard Unique URL" at bounding box center [816, 488] width 1092 height 20
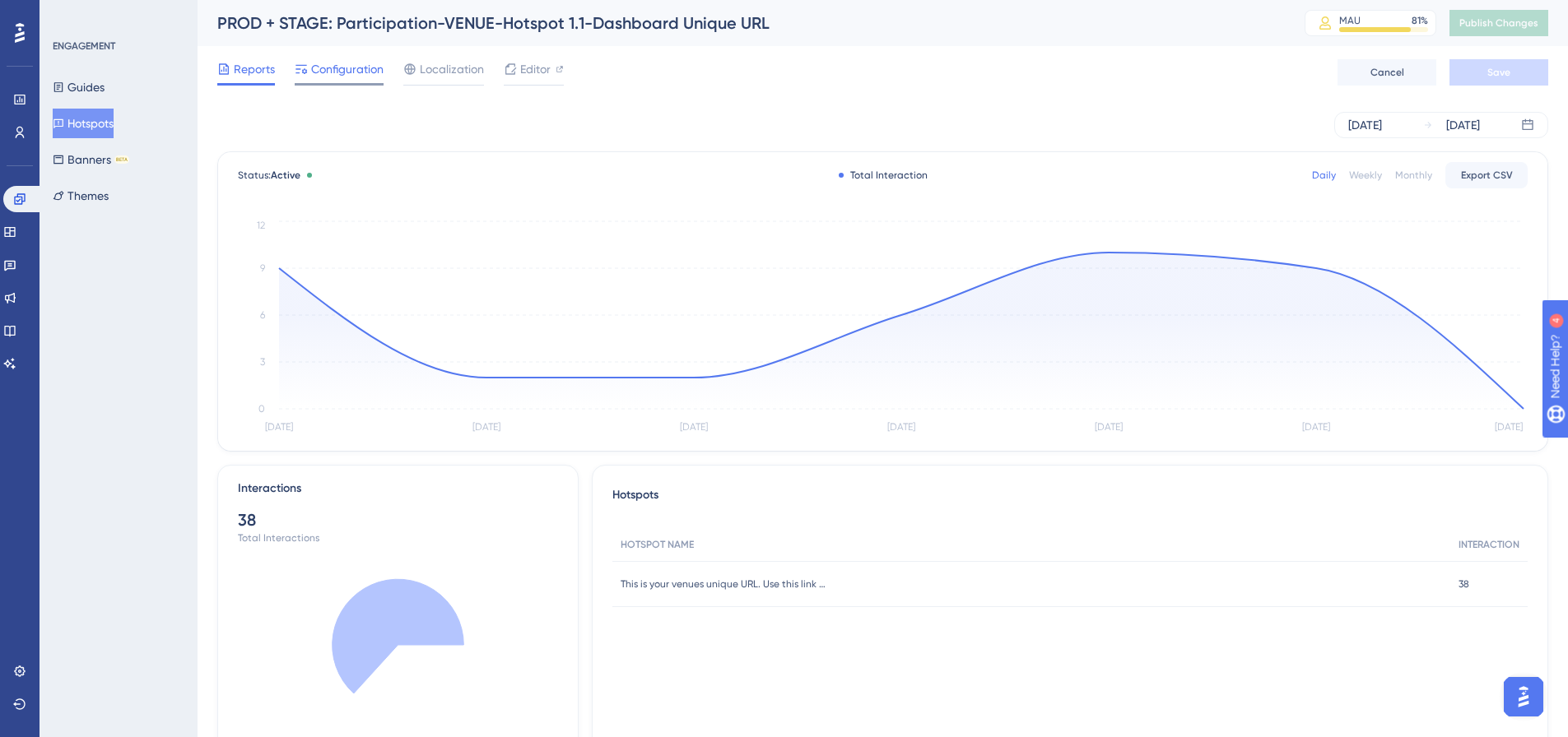
click at [336, 69] on span "Configuration" at bounding box center [346, 69] width 72 height 20
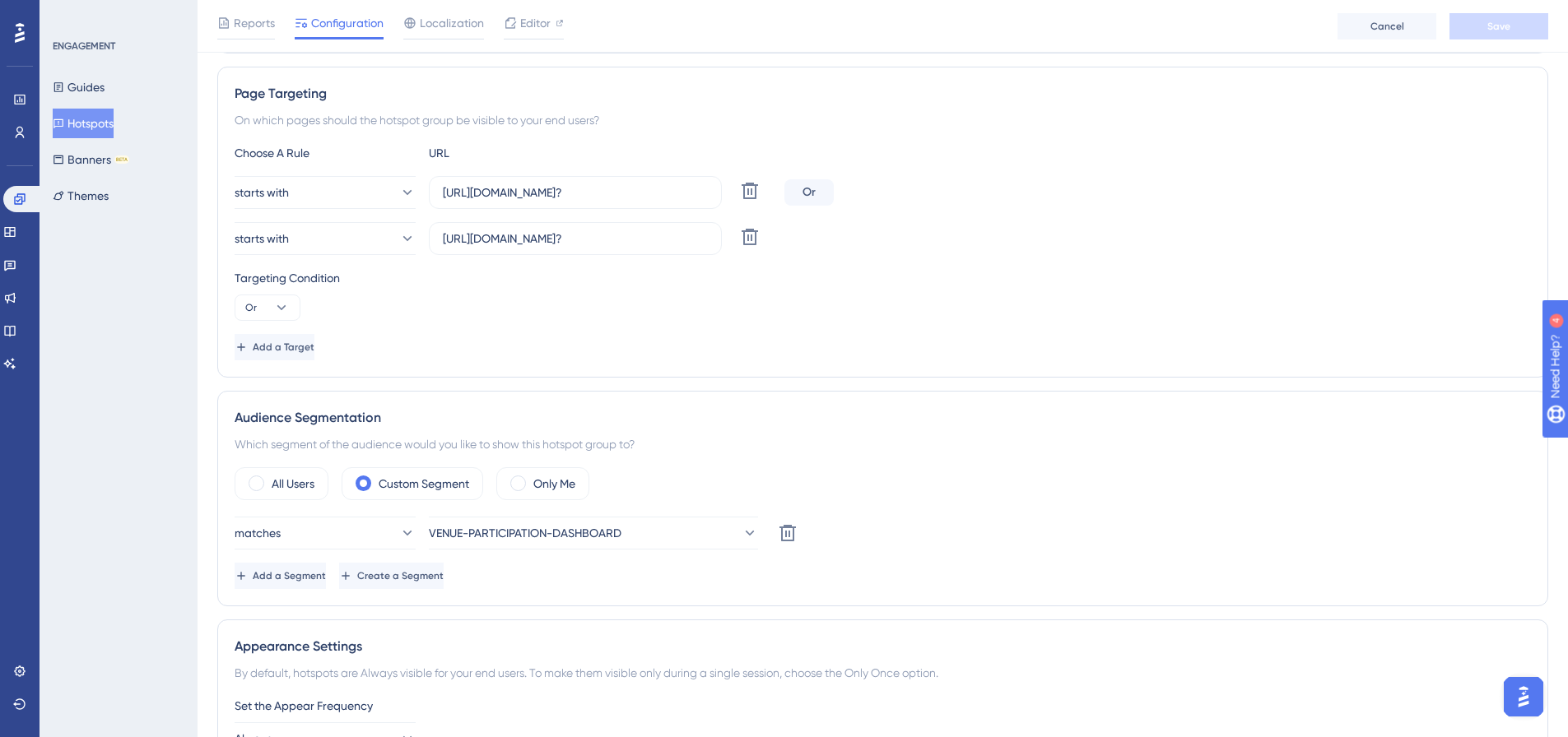
scroll to position [411, 0]
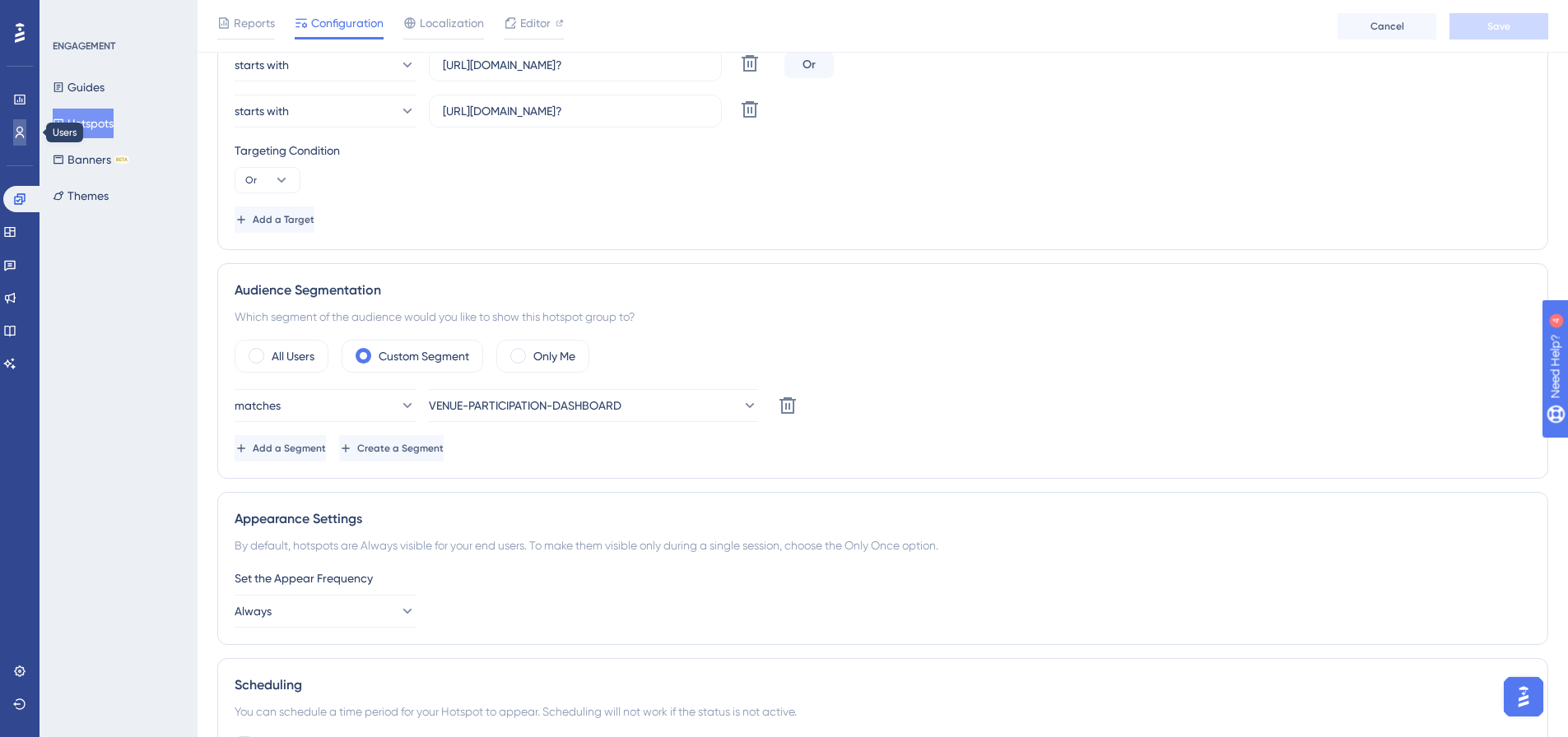
click at [24, 126] on icon at bounding box center [20, 132] width 13 height 13
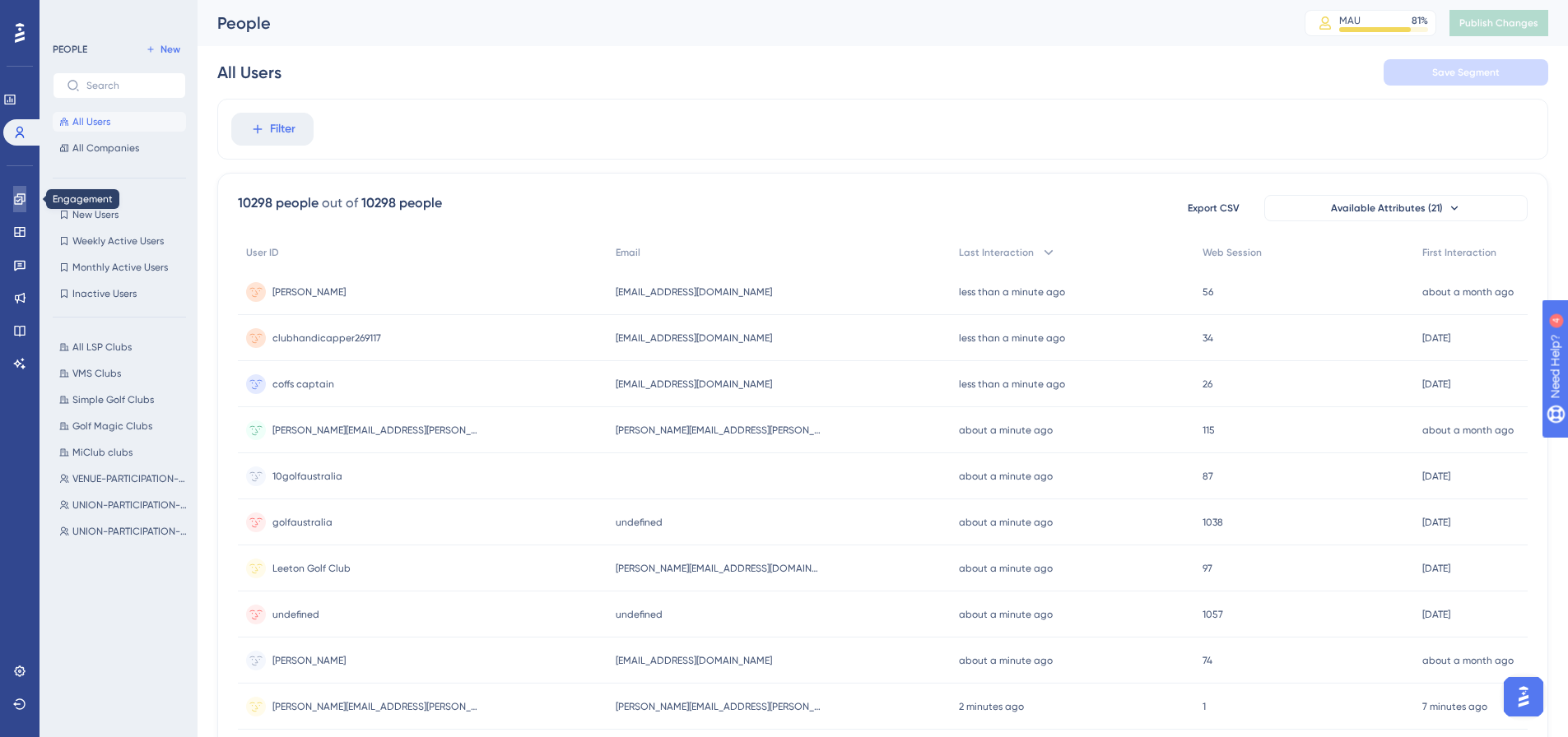
click at [22, 194] on icon at bounding box center [19, 198] width 10 height 10
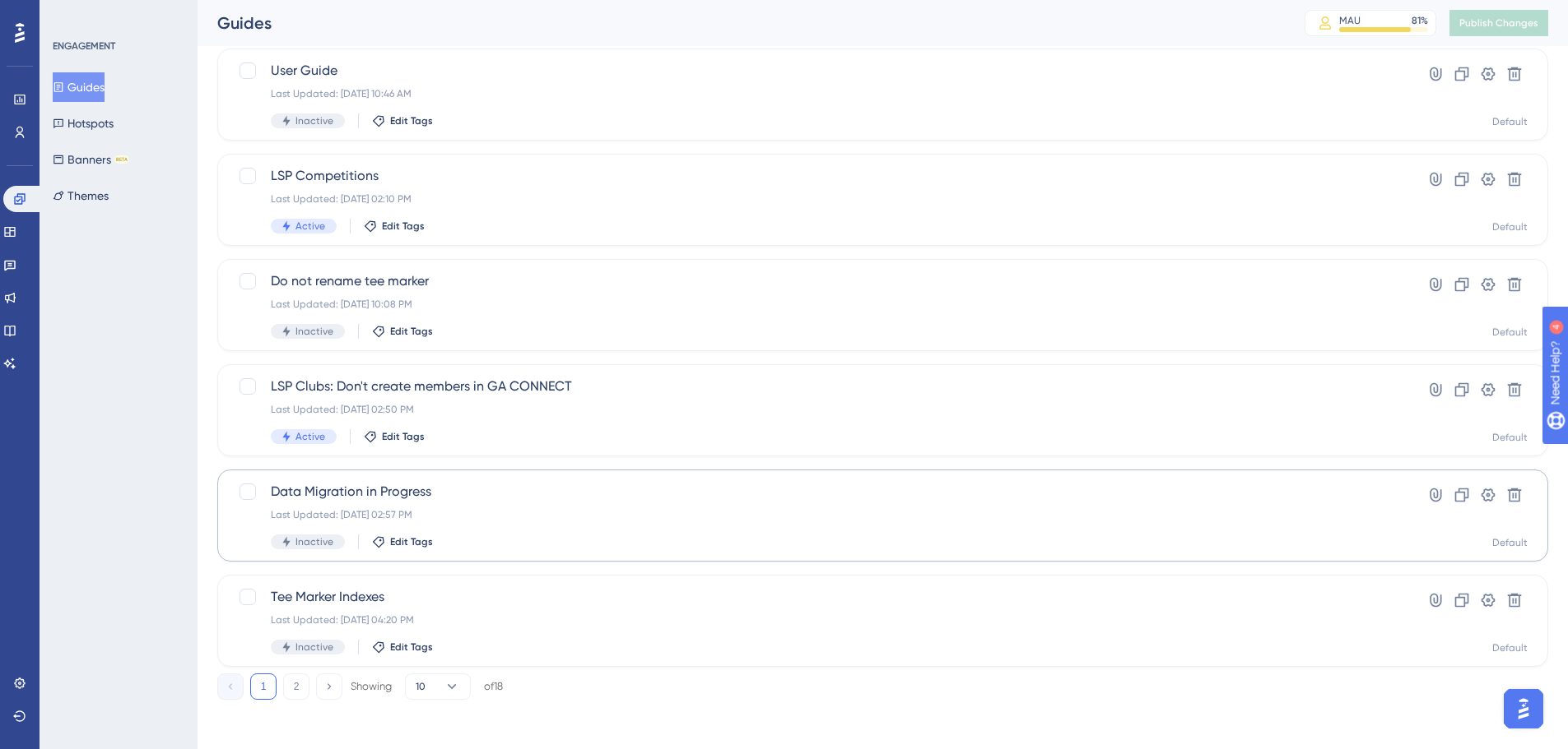
scroll to position [527, 0]
click at [112, 123] on button "Hotspots" at bounding box center [83, 124] width 61 height 30
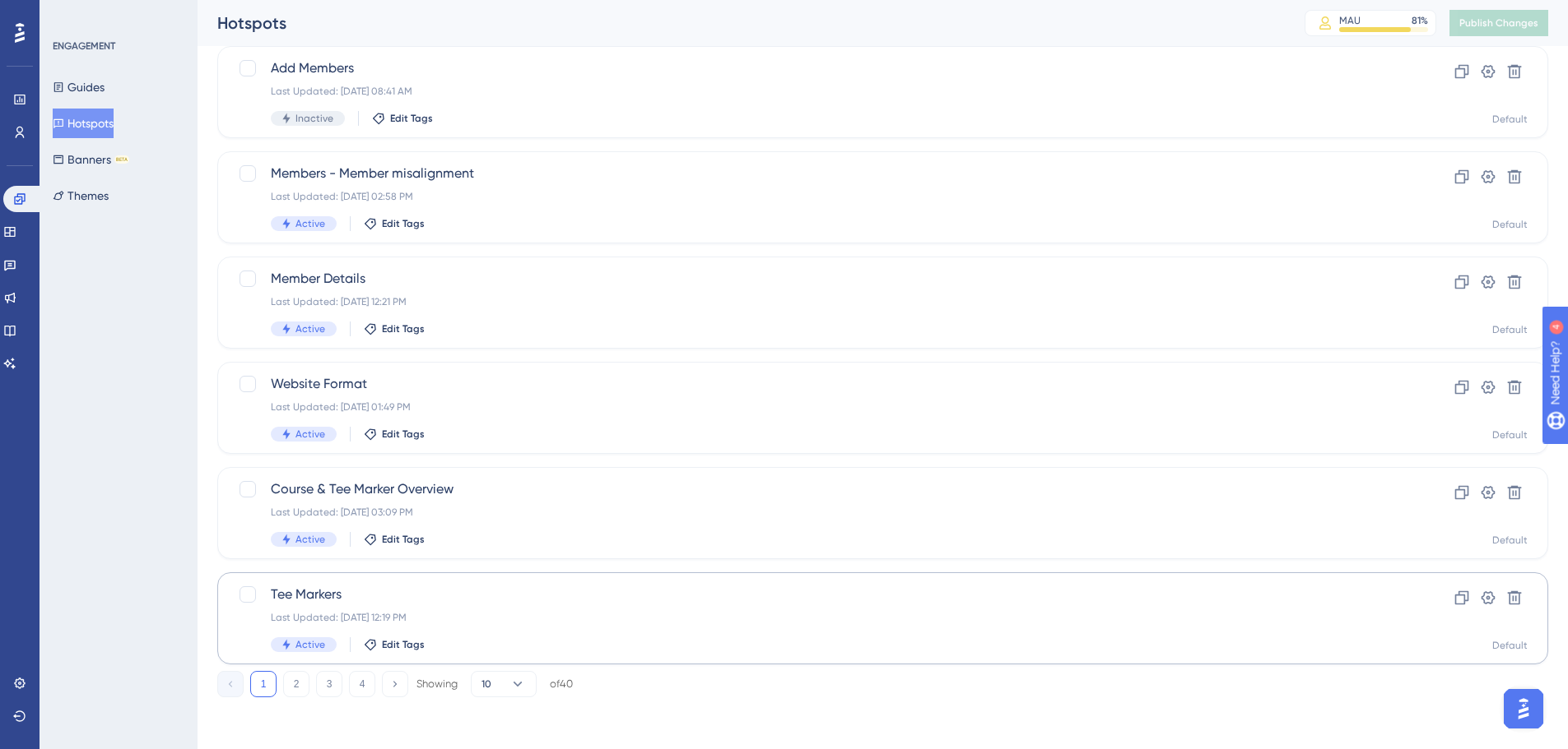
scroll to position [527, 0]
click at [330, 440] on button "3" at bounding box center [330, 683] width 26 height 26
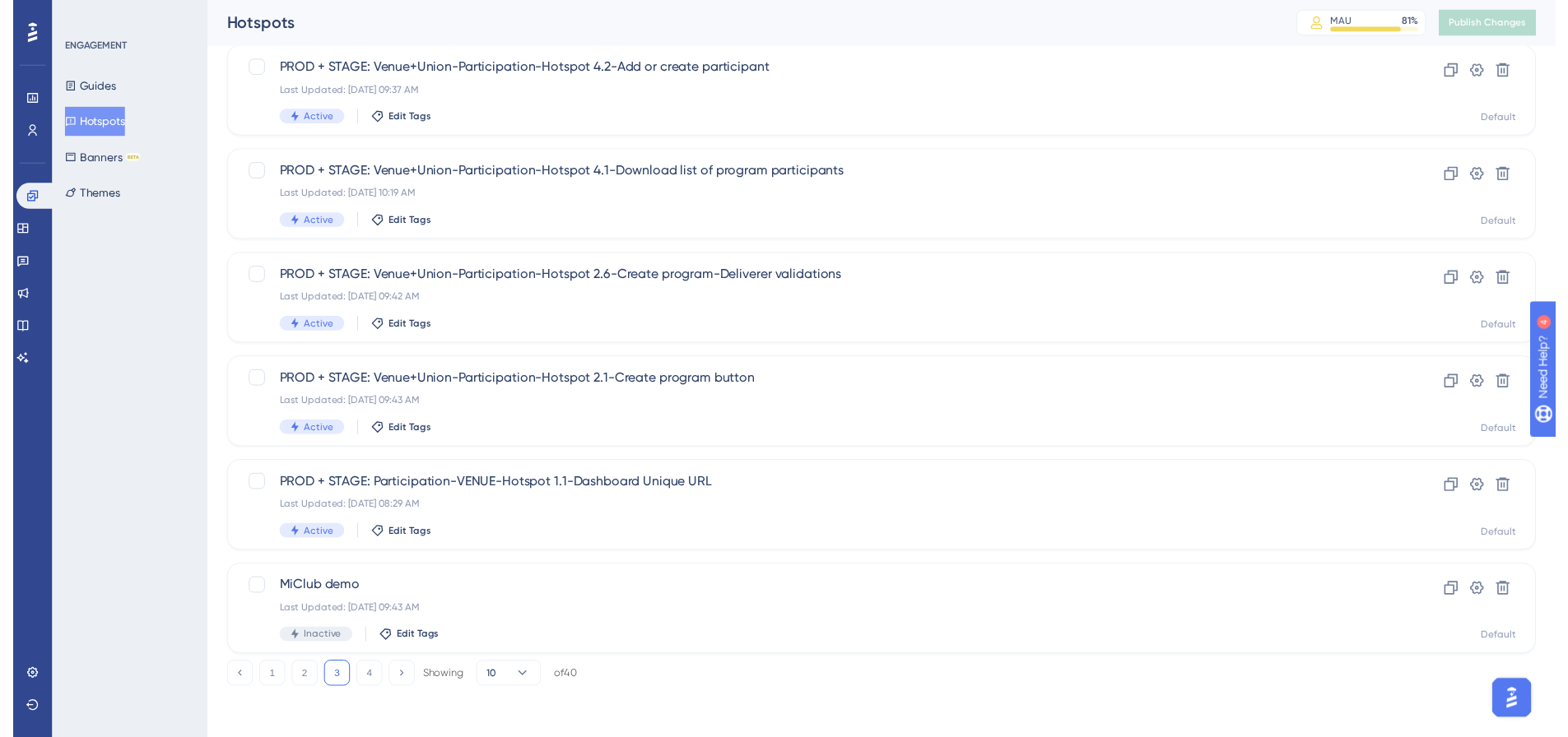
scroll to position [0, 0]
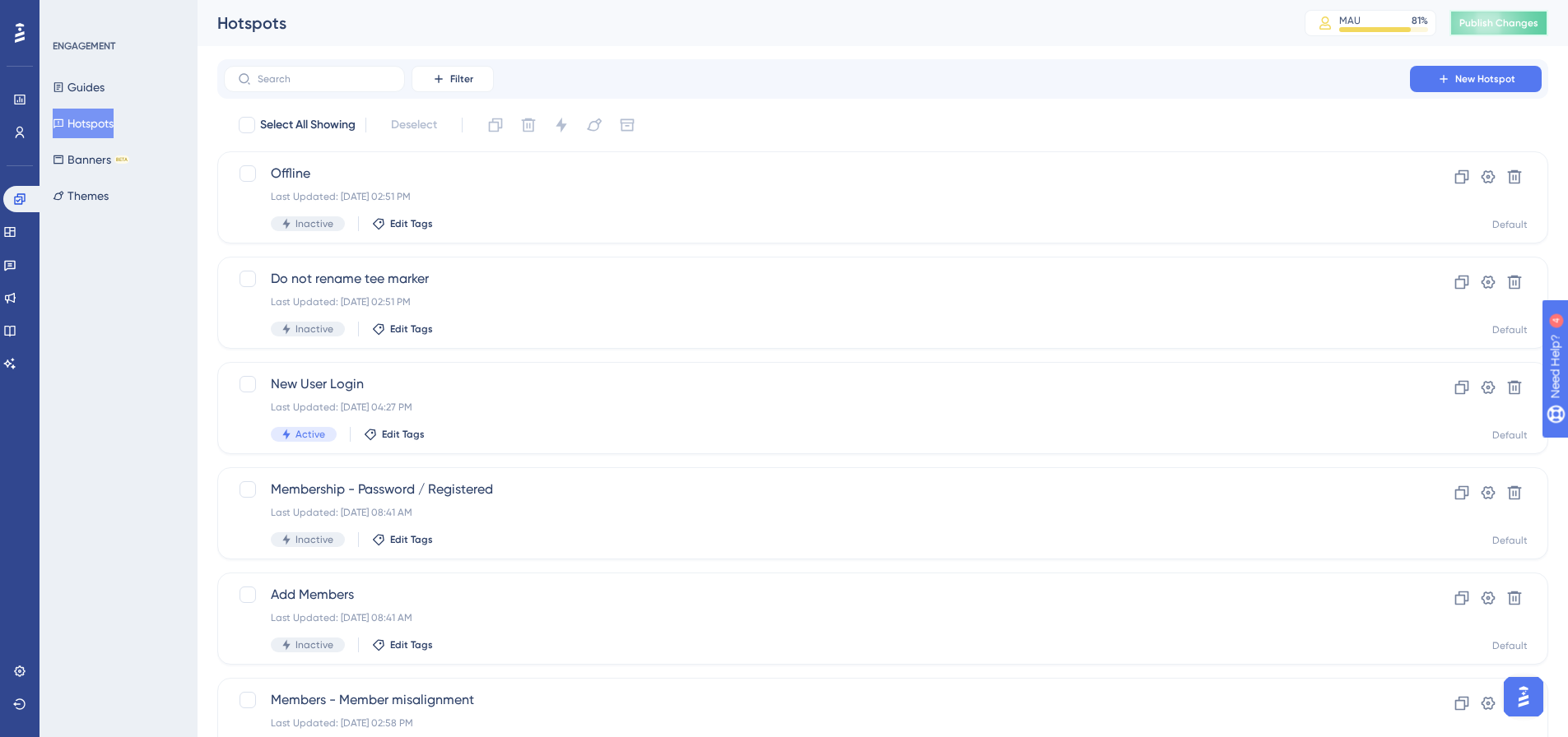
click at [1040, 23] on span "Publish Changes" at bounding box center [1499, 23] width 79 height 13
click at [1040, 21] on span "Publish Changes" at bounding box center [1499, 23] width 79 height 13
click at [1040, 23] on span "Publish Changes" at bounding box center [1499, 23] width 79 height 13
